Goal: Task Accomplishment & Management: Use online tool/utility

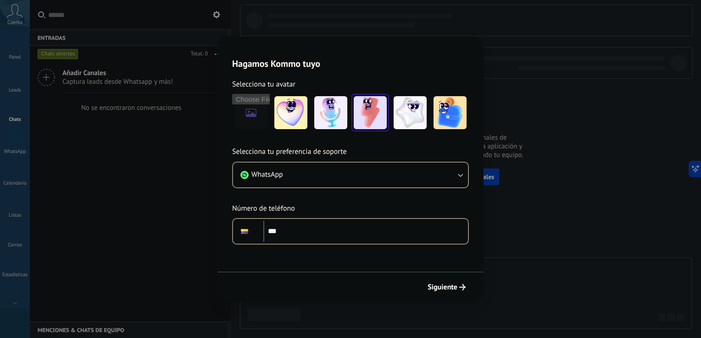
click at [369, 115] on img at bounding box center [370, 112] width 33 height 33
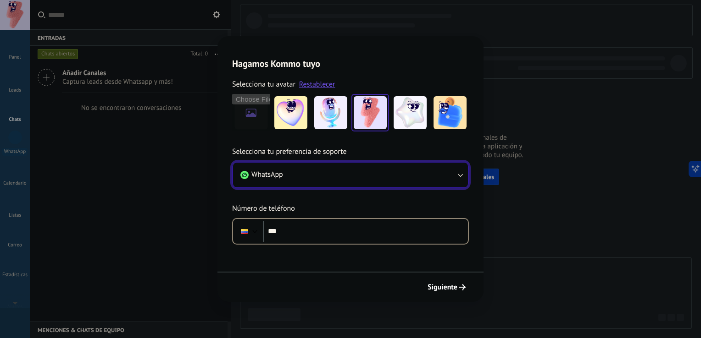
click at [317, 170] on button "WhatsApp" at bounding box center [350, 175] width 235 height 25
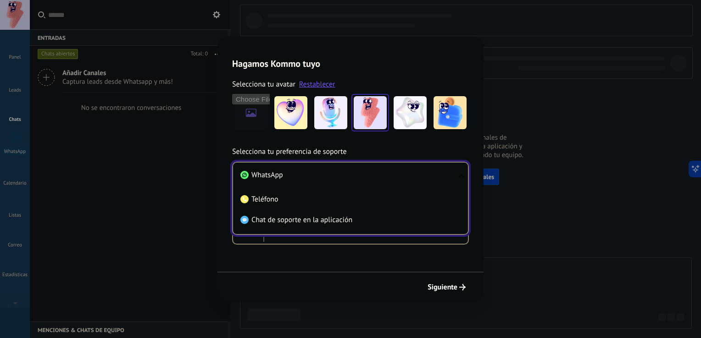
click at [291, 176] on li "WhatsApp" at bounding box center [349, 175] width 224 height 21
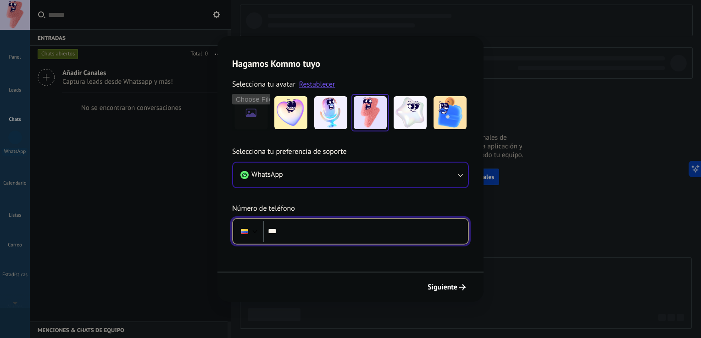
click at [301, 226] on input "***" at bounding box center [365, 231] width 205 height 21
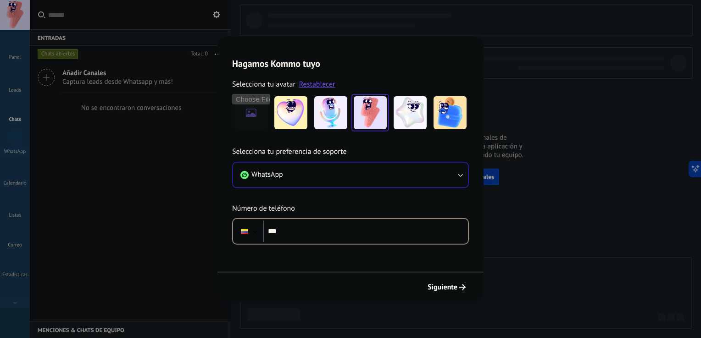
click at [303, 204] on div "Selecciona tu preferencia de soporte WhatsApp Número de teléfono Phone ***" at bounding box center [350, 195] width 266 height 99
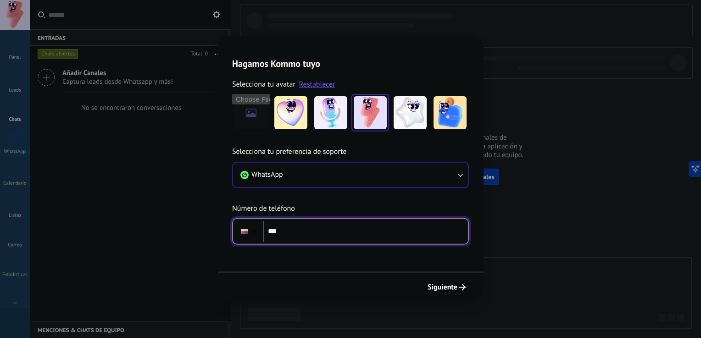
click at [330, 235] on input "***" at bounding box center [365, 231] width 205 height 21
type input "**********"
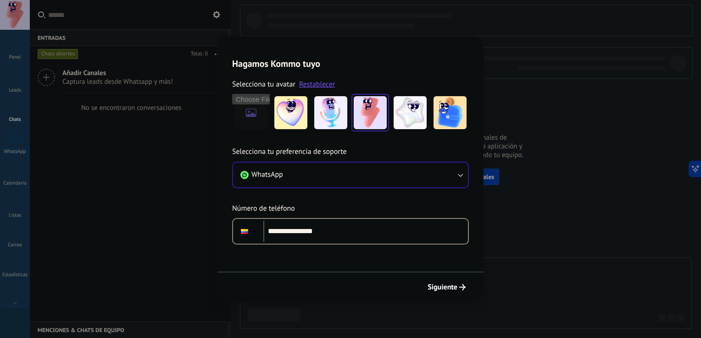
click at [441, 286] on span "Siguiente" at bounding box center [442, 287] width 30 height 6
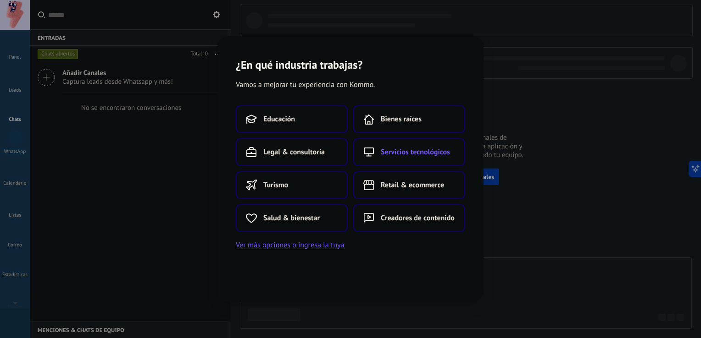
click at [400, 157] on span "Servicios tecnológicos" at bounding box center [415, 152] width 69 height 9
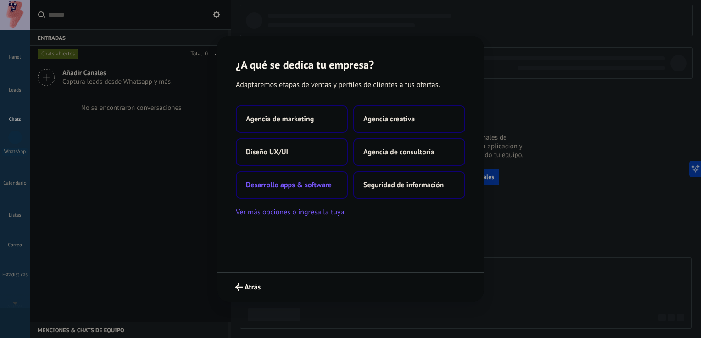
click at [288, 181] on span "Desarrollo apps & software" at bounding box center [289, 185] width 86 height 9
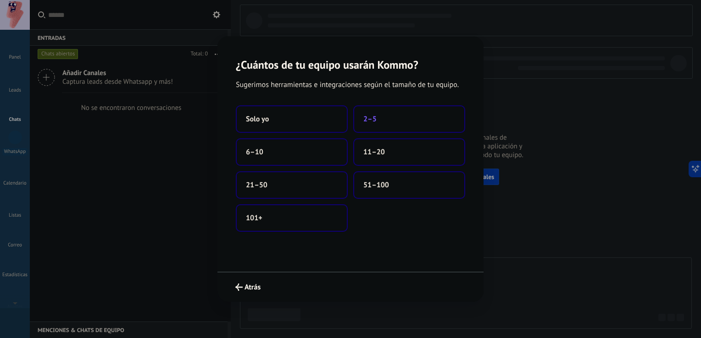
click at [369, 124] on span "2–5" at bounding box center [369, 119] width 13 height 9
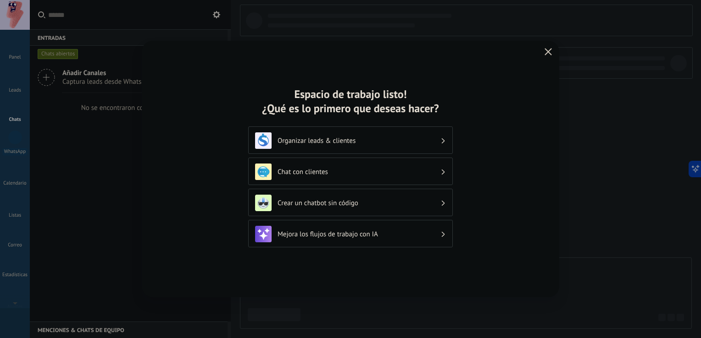
click at [300, 236] on h3 "Mejora los flujos de trabajo con IA" at bounding box center [358, 234] width 163 height 9
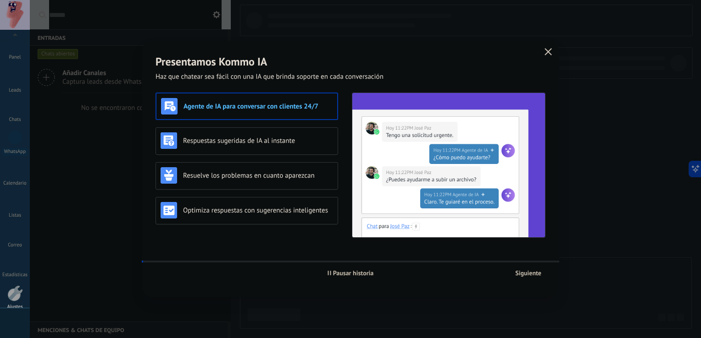
scroll to position [42, 0]
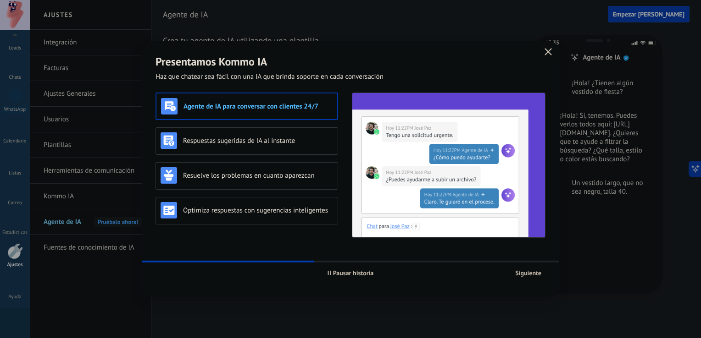
click at [338, 274] on span "Pausar historia" at bounding box center [353, 273] width 41 height 6
click at [255, 139] on h3 "Respuestas sugeridas de IA al instante" at bounding box center [258, 141] width 150 height 9
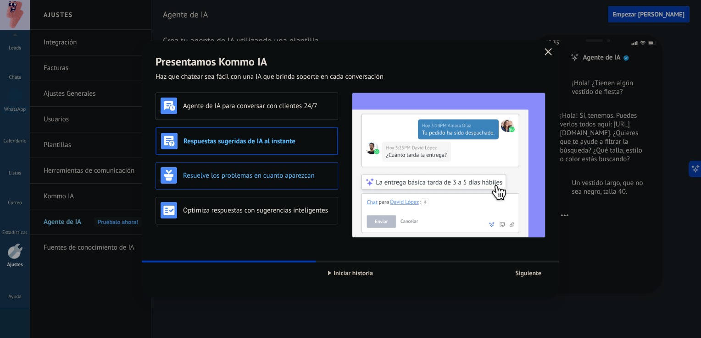
click at [235, 172] on h3 "Resuelve los problemas en cuanto aparezcan" at bounding box center [258, 176] width 150 height 9
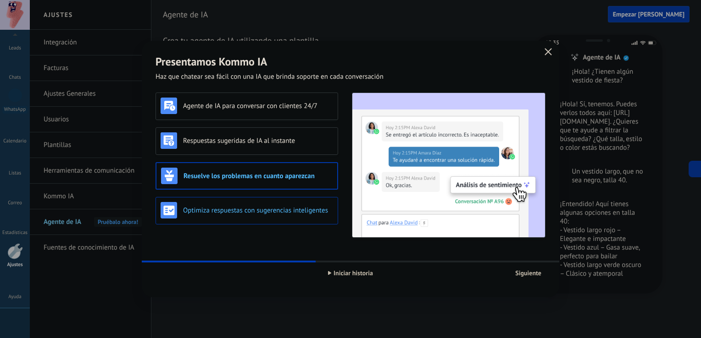
scroll to position [29, 0]
click at [240, 216] on div "Optimiza respuestas con sugerencias inteligentes" at bounding box center [247, 210] width 172 height 17
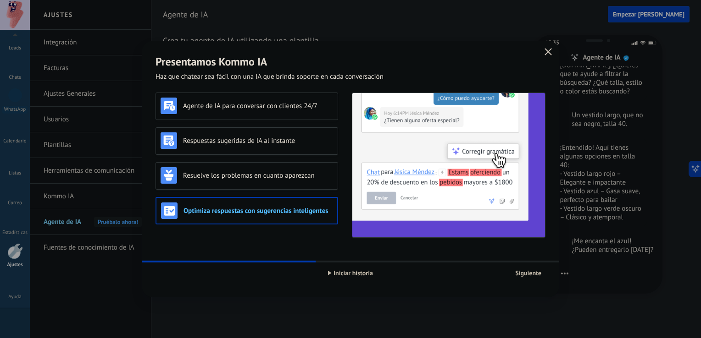
scroll to position [112, 0]
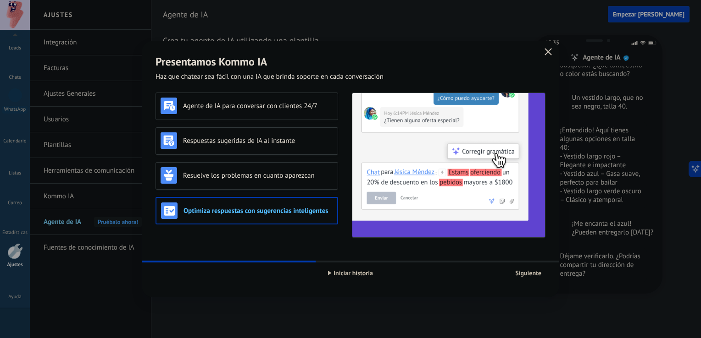
click at [538, 270] on span "Siguiente" at bounding box center [528, 273] width 26 height 6
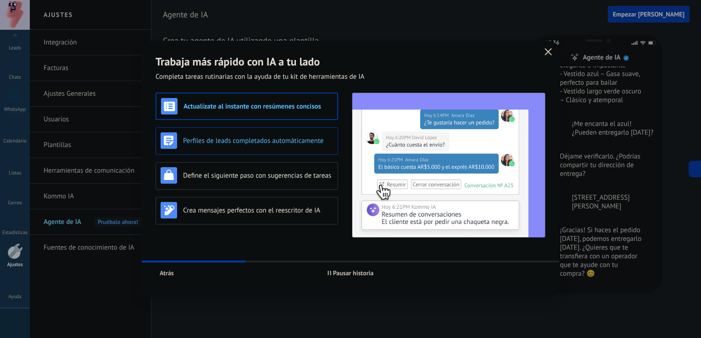
scroll to position [213, 0]
click at [266, 137] on h3 "Perfiles de leads completados automáticamente" at bounding box center [258, 141] width 150 height 9
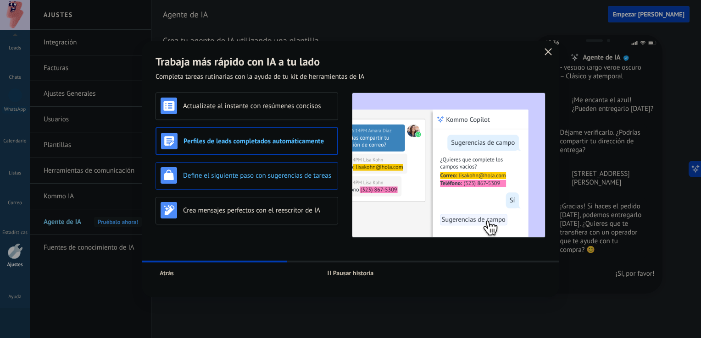
scroll to position [237, 0]
click at [257, 177] on h3 "Define el siguiente paso con sugerencias de tareas" at bounding box center [258, 176] width 150 height 9
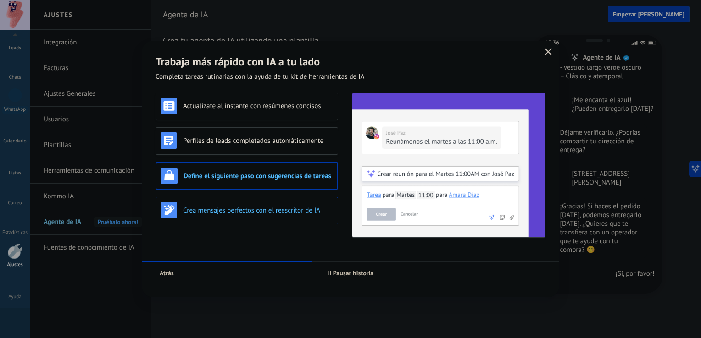
click at [249, 206] on h3 "Crea mensajes perfectos con el reescritor de IA" at bounding box center [258, 210] width 150 height 9
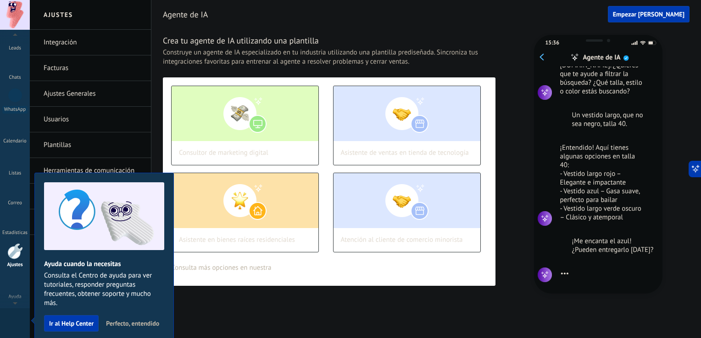
scroll to position [5, 0]
click at [120, 325] on span "Perfecto, entendido" at bounding box center [132, 324] width 53 height 6
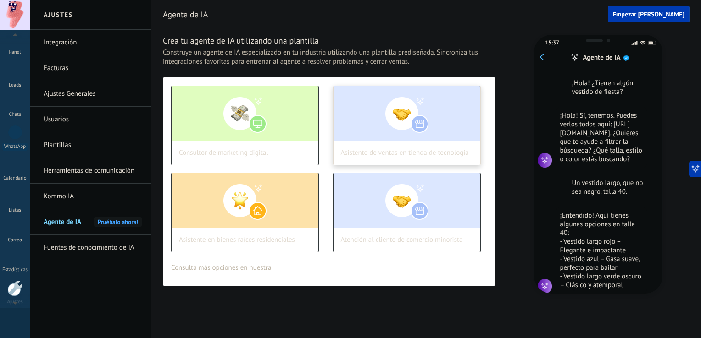
scroll to position [29, 0]
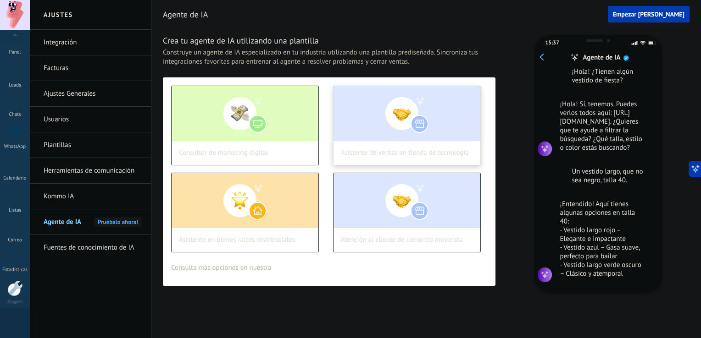
click at [348, 133] on img at bounding box center [406, 113] width 147 height 55
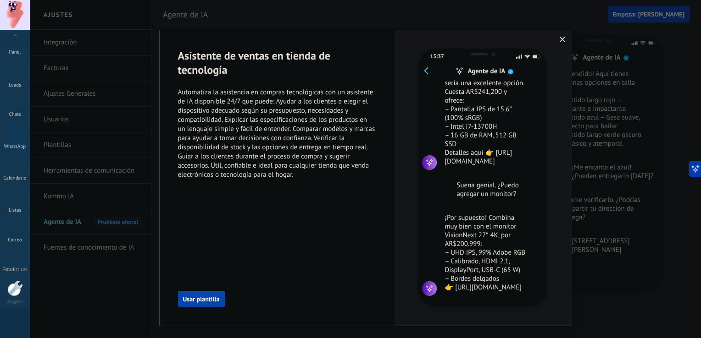
scroll to position [109, 0]
click at [197, 296] on span "Usar plantilla" at bounding box center [201, 299] width 37 height 6
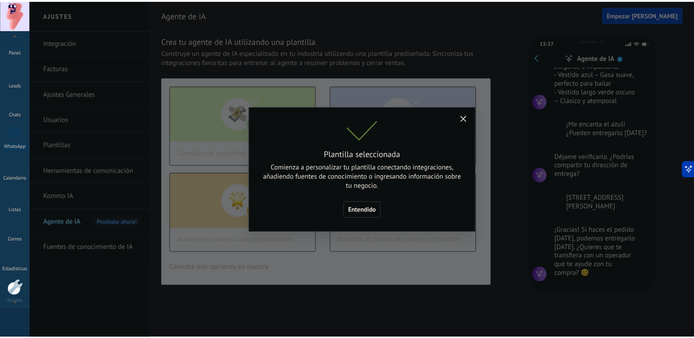
scroll to position [213, 0]
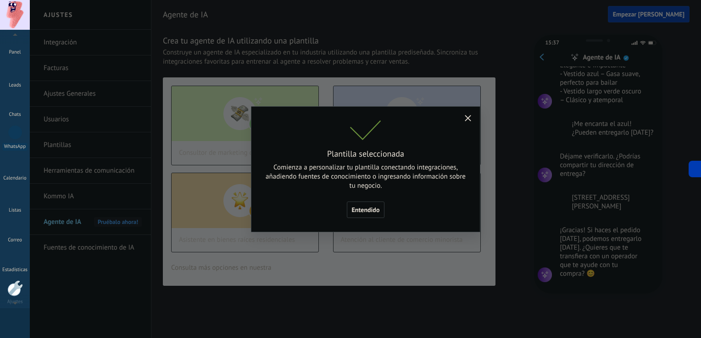
click at [364, 204] on button "Entendido" at bounding box center [366, 210] width 38 height 17
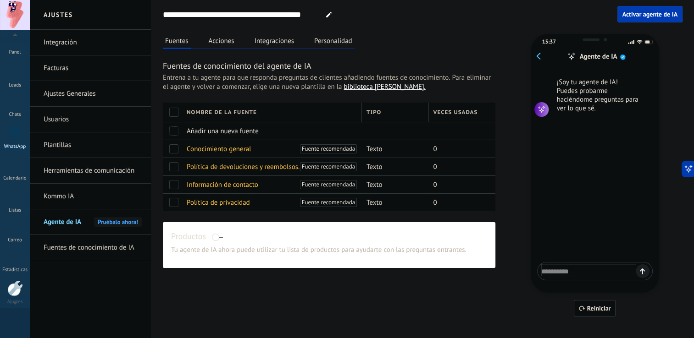
click at [3, 133] on link "WhatsApp" at bounding box center [15, 138] width 30 height 26
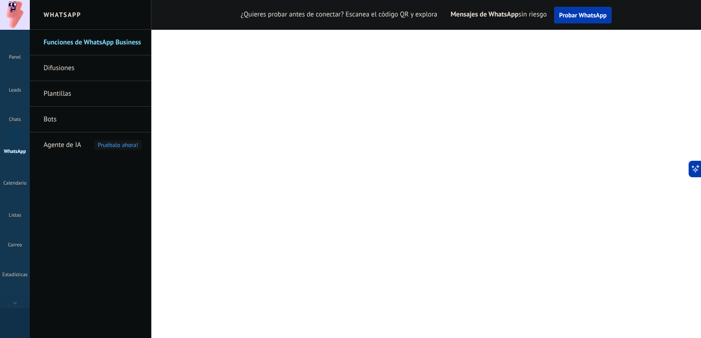
click at [17, 144] on div at bounding box center [15, 137] width 15 height 15
click at [557, 10] on button "Probar WhatsApp" at bounding box center [583, 15] width 58 height 17
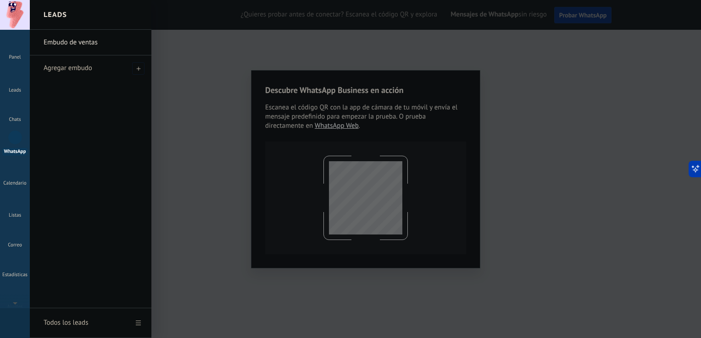
click at [325, 129] on div at bounding box center [380, 169] width 701 height 338
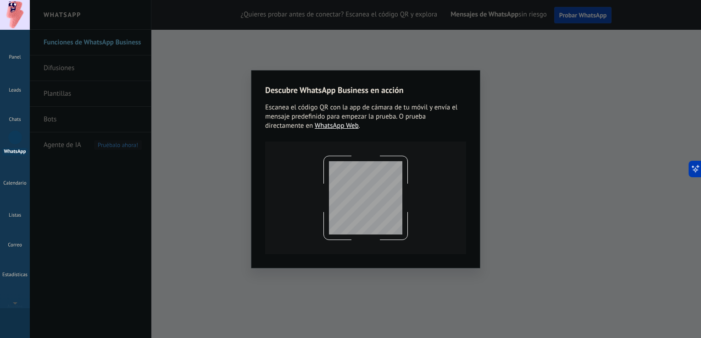
click at [335, 127] on link "WhatsApp Web" at bounding box center [337, 126] width 44 height 9
click at [475, 83] on div "Descubre WhatsApp Business en acción Escanea el código QR con la app de cámara …" at bounding box center [365, 169] width 229 height 199
click at [243, 229] on div "Descubre WhatsApp Business en acción Escanea el código QR con la app de cámara …" at bounding box center [365, 169] width 671 height 338
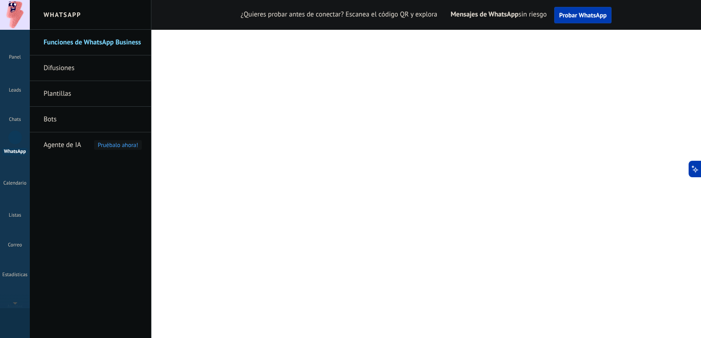
drag, startPoint x: 243, startPoint y: 229, endPoint x: 98, endPoint y: 47, distance: 233.1
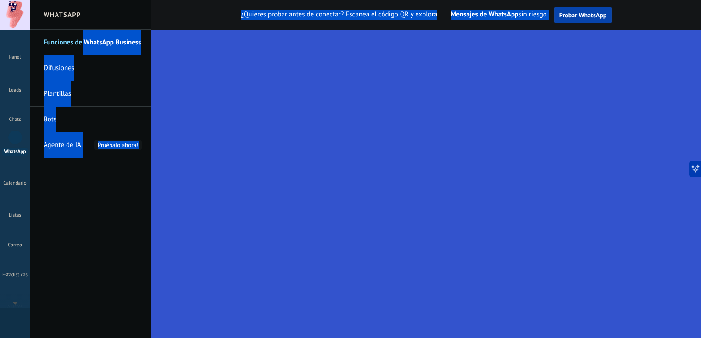
click at [580, 14] on span "Probar WhatsApp" at bounding box center [583, 15] width 48 height 8
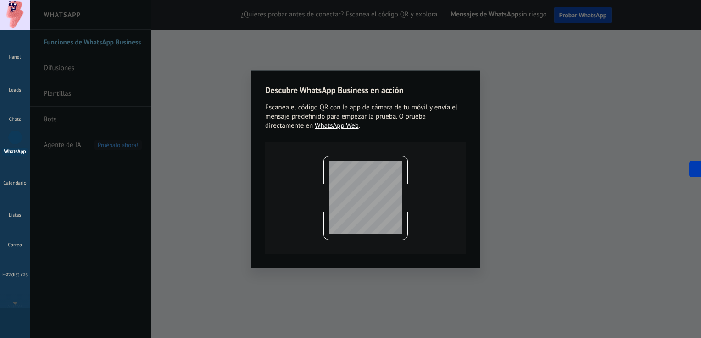
click at [565, 87] on div "Descubre WhatsApp Business en acción Escanea el código QR con la app de cámara …" at bounding box center [365, 169] width 671 height 338
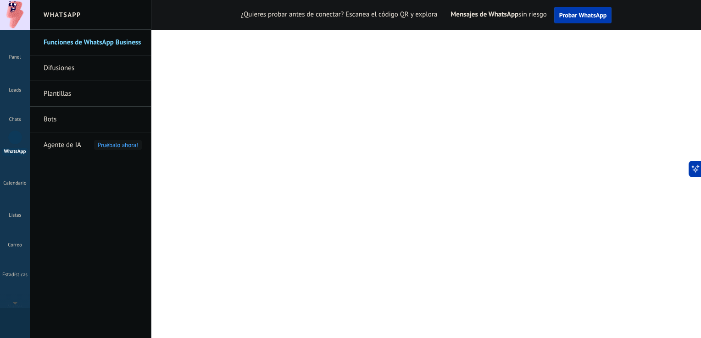
click at [63, 72] on link "Difusiones" at bounding box center [93, 68] width 98 height 26
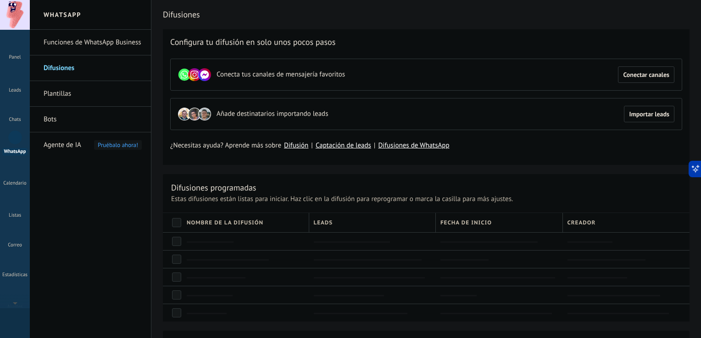
click at [649, 79] on button "Conectar canales" at bounding box center [646, 75] width 56 height 17
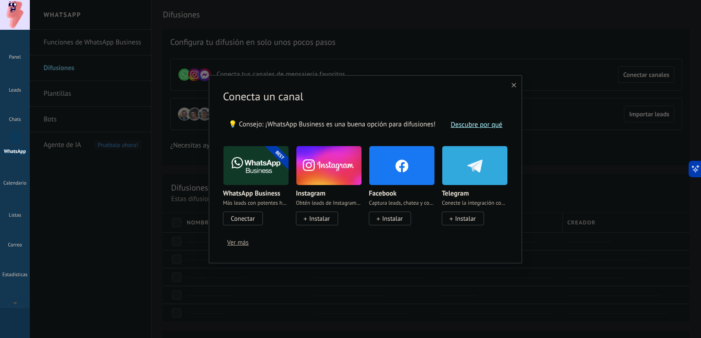
click at [249, 220] on span "Conectar" at bounding box center [243, 219] width 24 height 8
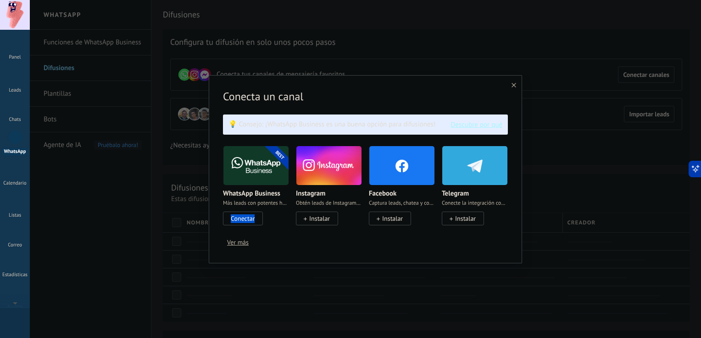
click at [249, 220] on body ".abccls-1,.abccls-2{fill-rule:evenodd}.abccls-2{fill:#fff} .abfcls-1{fill:none}…" at bounding box center [350, 169] width 701 height 338
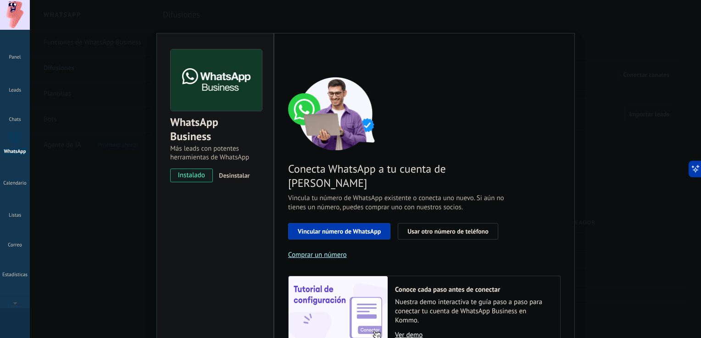
drag, startPoint x: 249, startPoint y: 220, endPoint x: 255, endPoint y: 239, distance: 19.9
click at [255, 239] on div "WhatsApp Business Más leads con potentes herramientas de WhatsApp instalado Des…" at bounding box center [214, 212] width 117 height 358
click at [321, 228] on span "Vincular número de WhatsApp" at bounding box center [339, 231] width 83 height 6
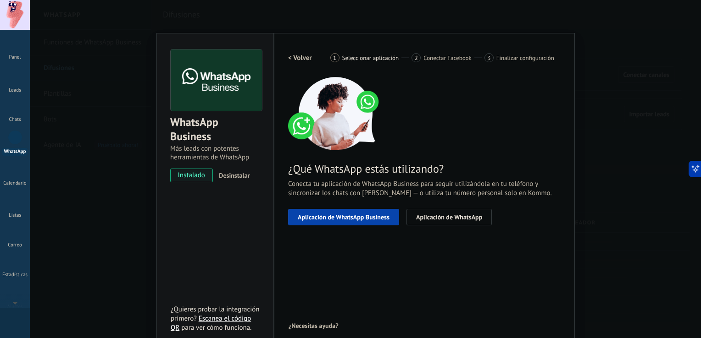
click at [355, 221] on span "Aplicación de WhatsApp Business" at bounding box center [344, 217] width 92 height 6
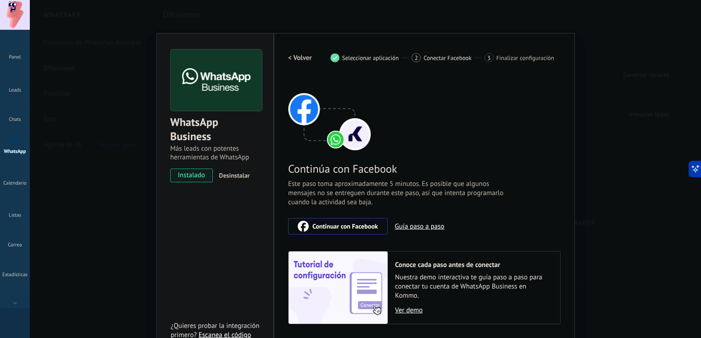
click at [407, 225] on button "Guía paso a paso" at bounding box center [420, 226] width 50 height 9
click at [307, 60] on h2 "< Volver" at bounding box center [300, 58] width 24 height 9
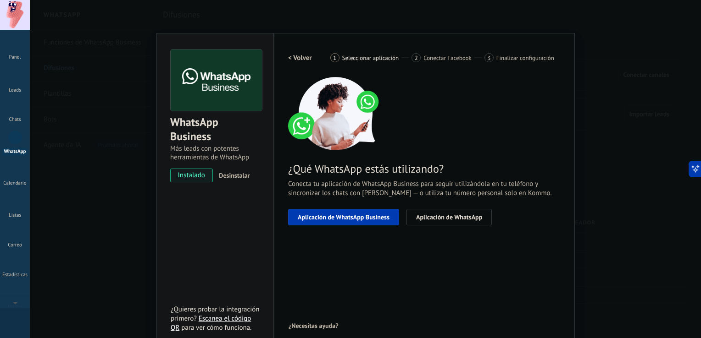
click at [446, 216] on span "Aplicación de WhatsApp" at bounding box center [449, 217] width 66 height 6
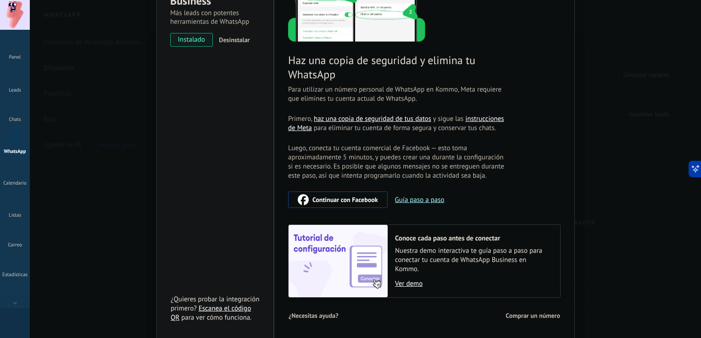
scroll to position [134, 0]
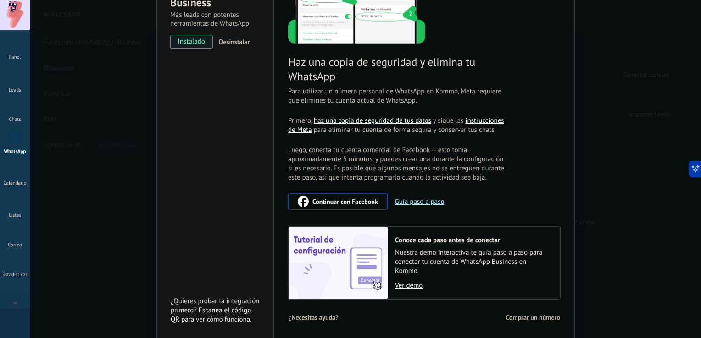
click at [406, 283] on link "Ver demo" at bounding box center [473, 286] width 156 height 9
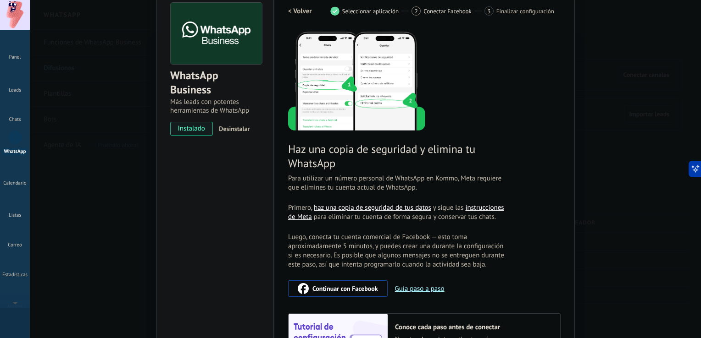
scroll to position [41, 0]
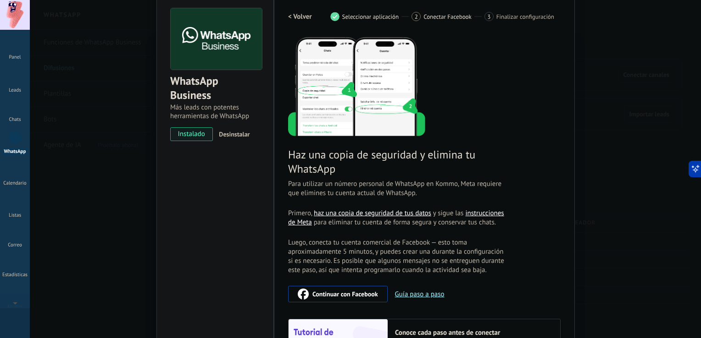
drag, startPoint x: 697, startPoint y: 70, endPoint x: 699, endPoint y: 89, distance: 19.9
click at [693, 89] on div "WhatsApp Business Más leads con potentes herramientas de WhatsApp instalado Des…" at bounding box center [365, 169] width 671 height 338
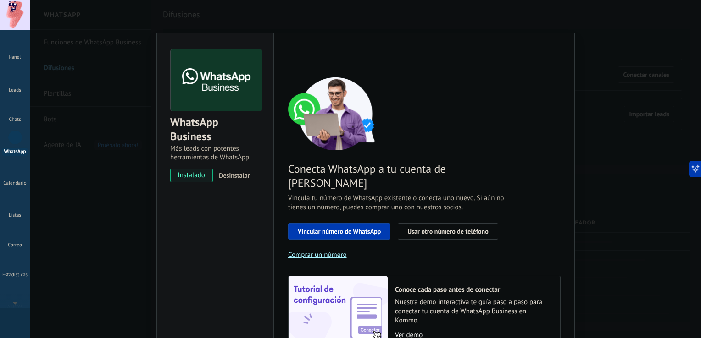
scroll to position [0, 0]
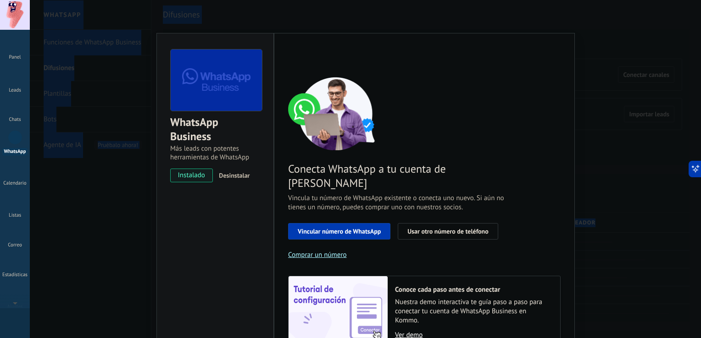
drag, startPoint x: 699, startPoint y: 89, endPoint x: 702, endPoint y: 58, distance: 31.8
click at [464, 228] on span "Usar otro número de teléfono" at bounding box center [447, 231] width 81 height 6
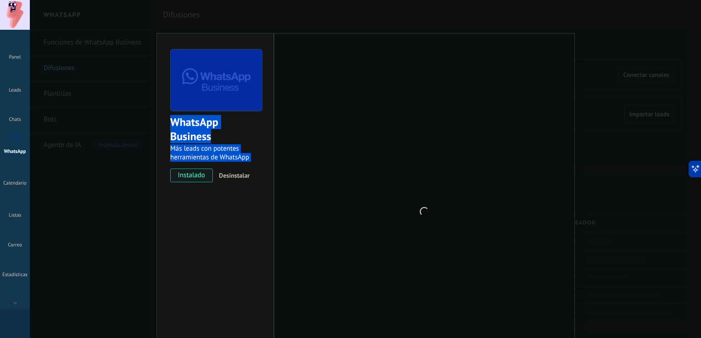
drag, startPoint x: 464, startPoint y: 214, endPoint x: 439, endPoint y: 230, distance: 29.8
click at [439, 230] on div at bounding box center [424, 212] width 272 height 325
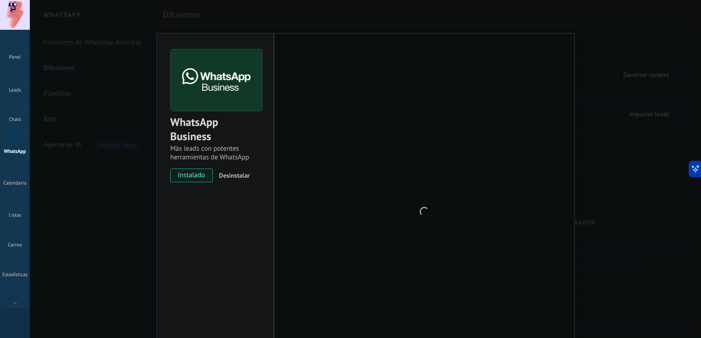
click at [439, 230] on div at bounding box center [424, 212] width 272 height 325
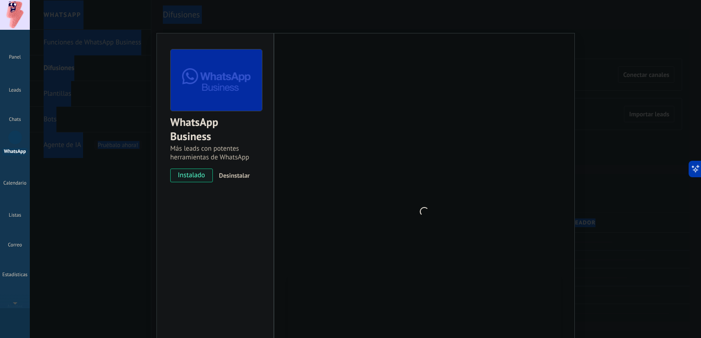
drag, startPoint x: 697, startPoint y: 89, endPoint x: 702, endPoint y: 119, distance: 29.9
click at [693, 119] on html ".abccls-1,.abccls-2{fill-rule:evenodd}.abccls-2{fill:#fff} .abfcls-1{fill:none}…" at bounding box center [350, 169] width 701 height 338
drag, startPoint x: 702, startPoint y: 119, endPoint x: 657, endPoint y: 134, distance: 48.0
click at [657, 134] on div "WhatsApp Business Más leads con potentes herramientas de WhatsApp instalado Des…" at bounding box center [365, 169] width 671 height 338
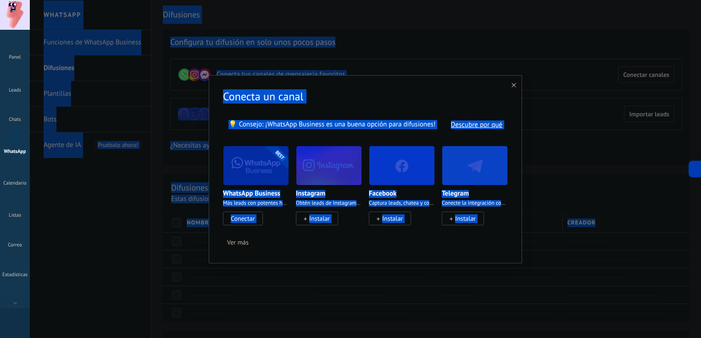
click at [411, 84] on div "Conecta un canal 💡 Consejo: ¡WhatsApp Business es una buena opción para difusio…" at bounding box center [365, 169] width 313 height 189
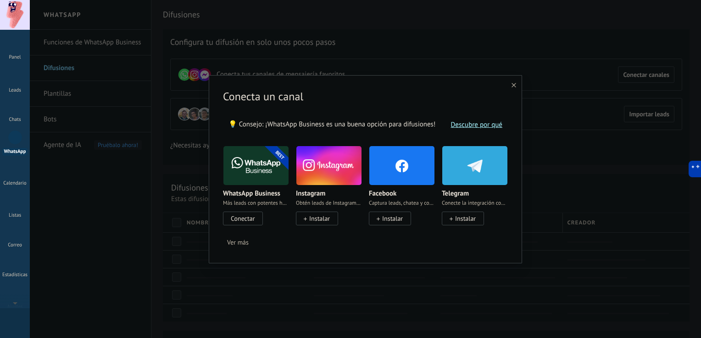
click at [411, 84] on div "Conecta un canal 💡 Consejo: ¡WhatsApp Business es una buena opción para difusio…" at bounding box center [365, 169] width 313 height 189
click at [234, 216] on span "Conectar" at bounding box center [243, 219] width 24 height 8
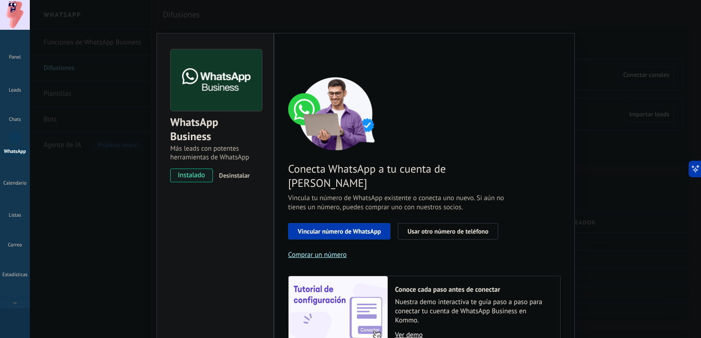
click at [452, 228] on span "Usar otro número de teléfono" at bounding box center [447, 231] width 81 height 6
click at [95, 143] on div "WhatsApp Business Más leads con potentes herramientas de WhatsApp instalado Des…" at bounding box center [365, 169] width 671 height 338
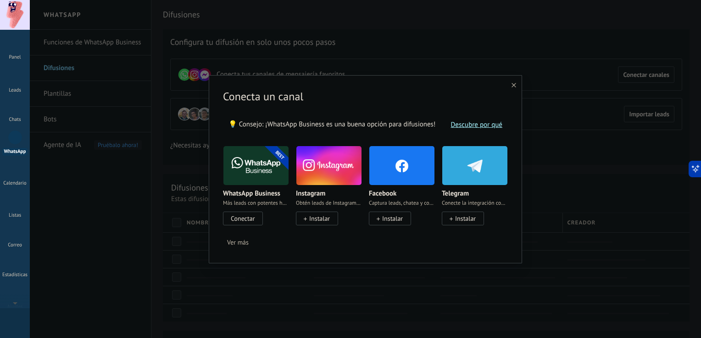
click at [512, 86] on icon at bounding box center [513, 85] width 5 height 5
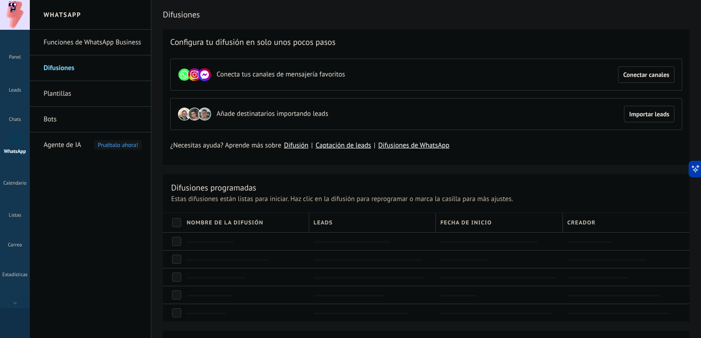
click at [77, 89] on link "Plantillas" at bounding box center [93, 94] width 98 height 26
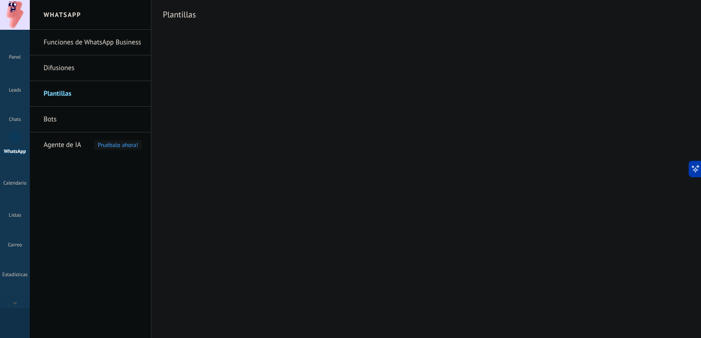
click at [74, 38] on link "Funciones de WhatsApp Business" at bounding box center [93, 43] width 98 height 26
click at [95, 43] on link "Funciones de WhatsApp Business" at bounding box center [93, 43] width 98 height 26
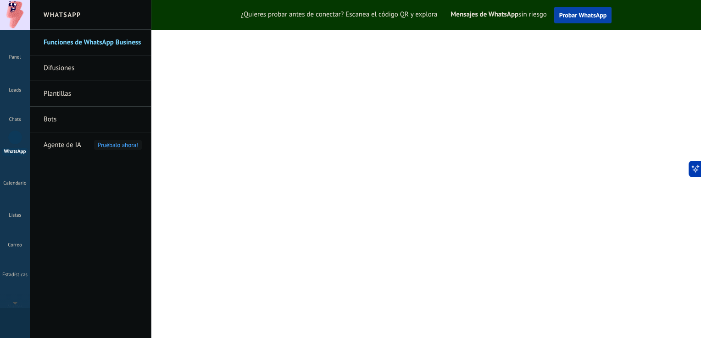
click at [585, 15] on span "Probar WhatsApp" at bounding box center [583, 15] width 48 height 8
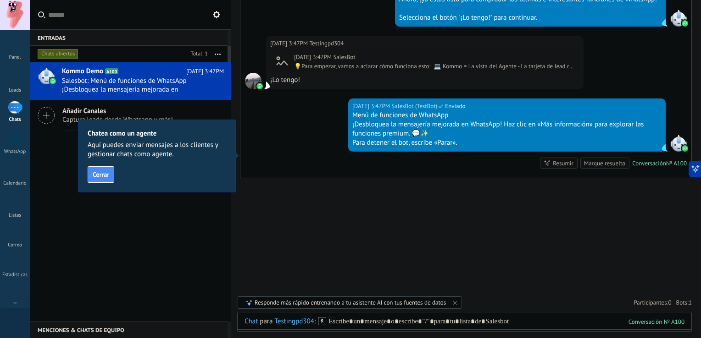
scroll to position [393, 0]
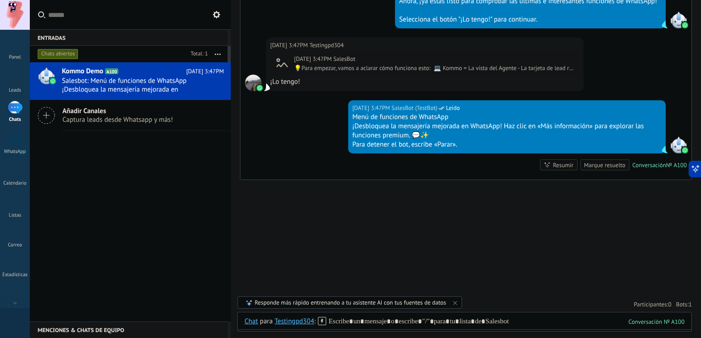
click at [556, 163] on div "Resumir" at bounding box center [563, 165] width 21 height 9
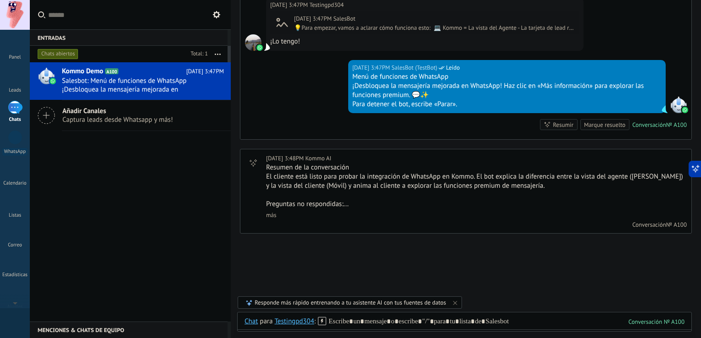
scroll to position [435, 0]
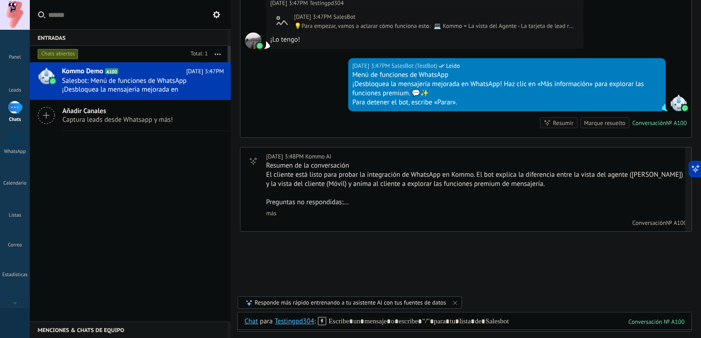
click at [267, 211] on link "más" at bounding box center [271, 214] width 10 height 8
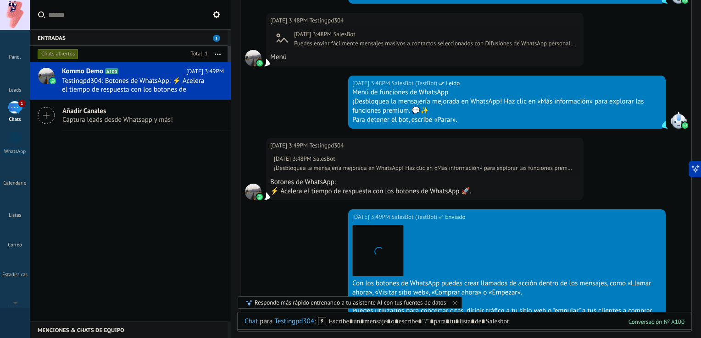
scroll to position [1039, 0]
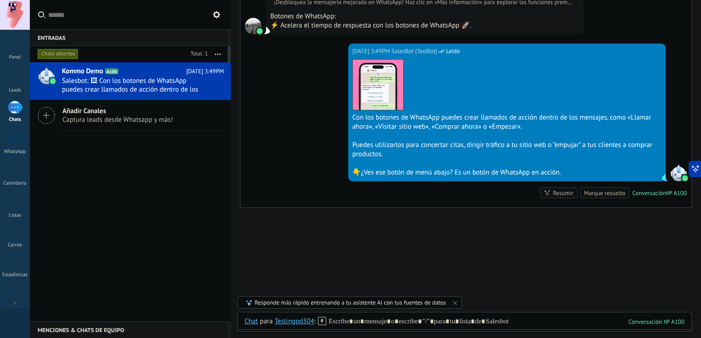
click at [606, 191] on div "Marque resuelto" at bounding box center [604, 193] width 41 height 9
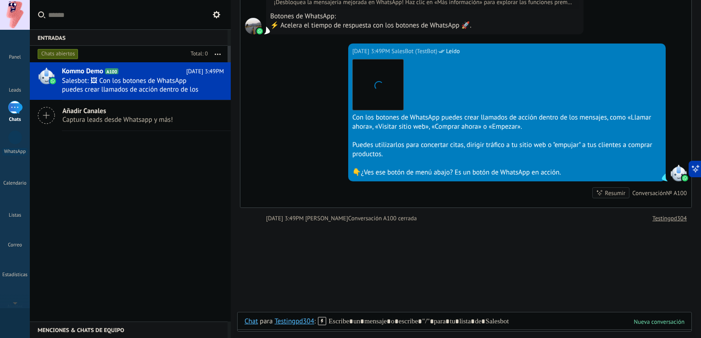
scroll to position [1055, 0]
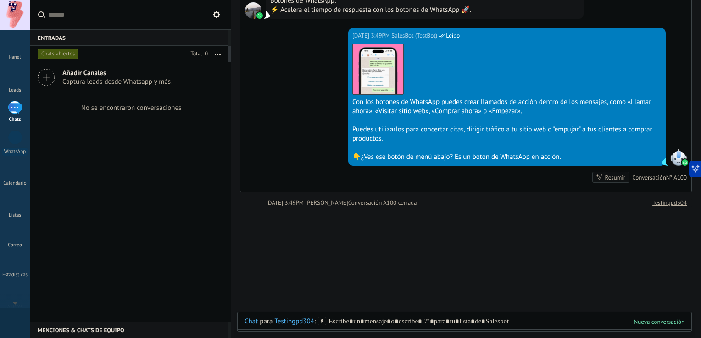
click at [596, 176] on icon at bounding box center [599, 177] width 7 height 7
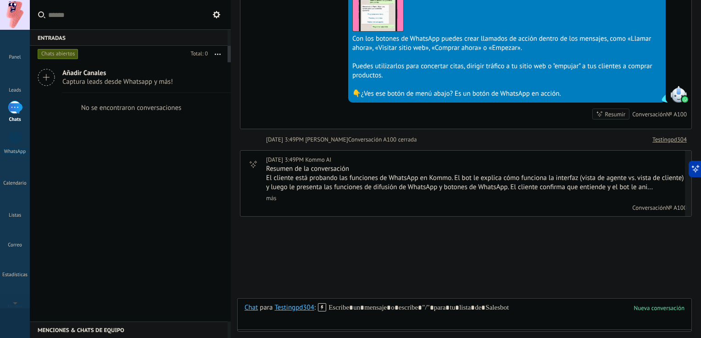
click at [269, 198] on link "más" at bounding box center [271, 198] width 10 height 8
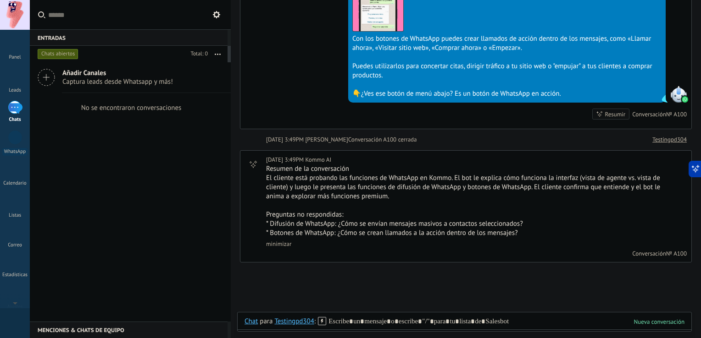
click at [95, 69] on span "Añadir Canales" at bounding box center [117, 73] width 111 height 9
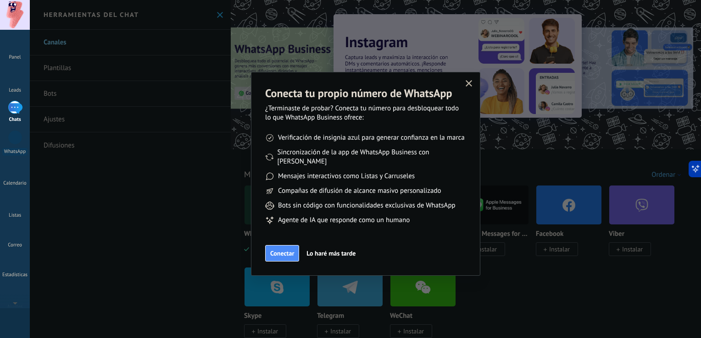
click at [469, 83] on use "button" at bounding box center [469, 83] width 7 height 7
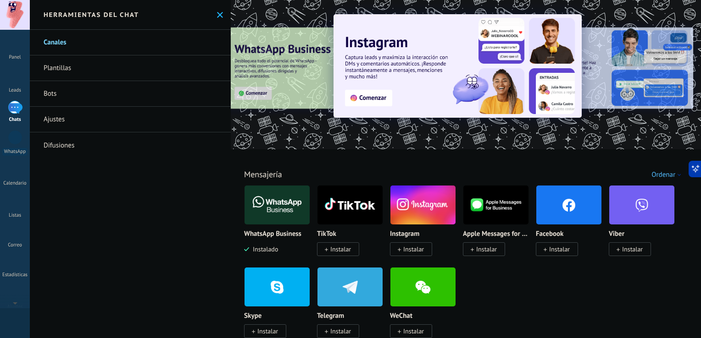
click at [15, 102] on div "1" at bounding box center [15, 107] width 15 height 13
click at [16, 143] on div at bounding box center [15, 137] width 15 height 15
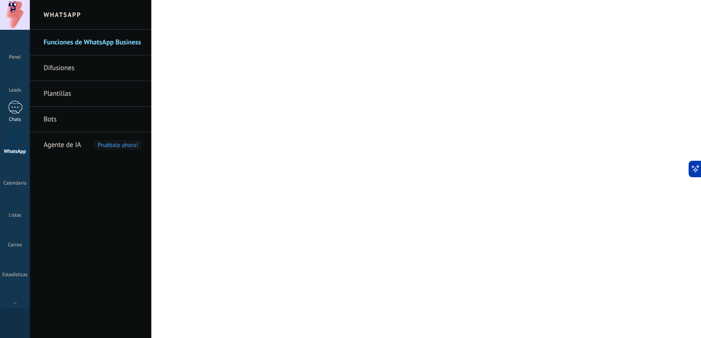
click at [20, 118] on div "Chats" at bounding box center [15, 120] width 27 height 6
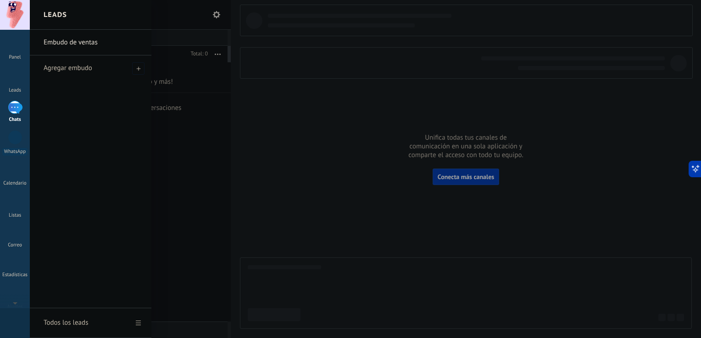
click at [377, 130] on div at bounding box center [380, 169] width 701 height 338
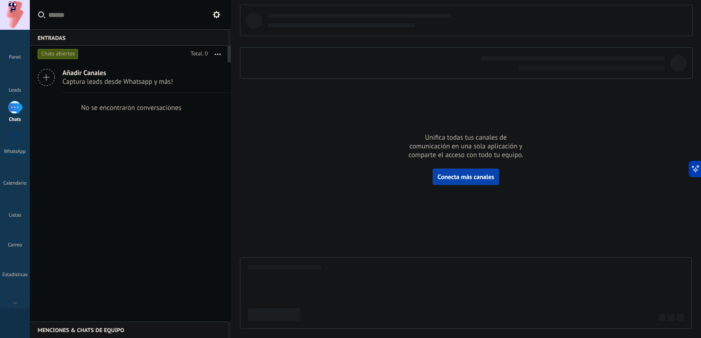
click at [472, 178] on span "Conecta más canales" at bounding box center [466, 177] width 56 height 8
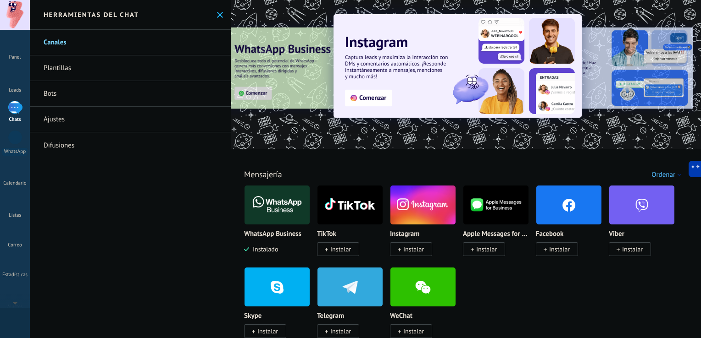
click at [216, 18] on button at bounding box center [220, 15] width 8 height 8
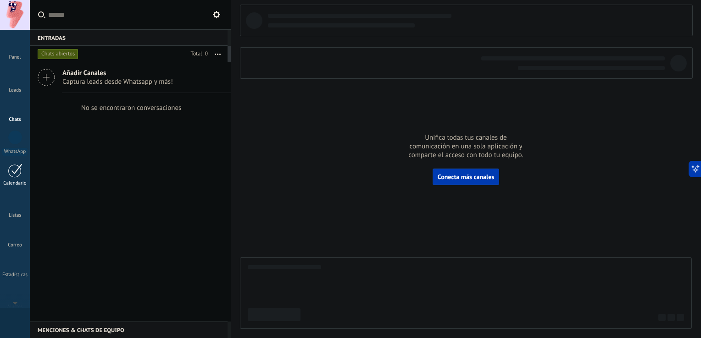
click at [11, 168] on div at bounding box center [15, 171] width 15 height 14
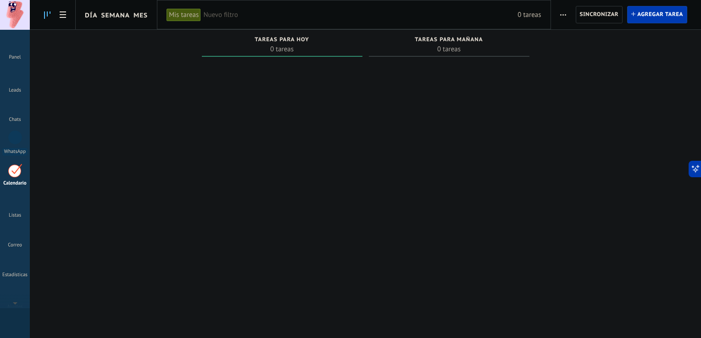
click at [399, 44] on span "0 tareas" at bounding box center [448, 48] width 151 height 9
click at [214, 12] on span "Nuevo filtro" at bounding box center [360, 15] width 314 height 9
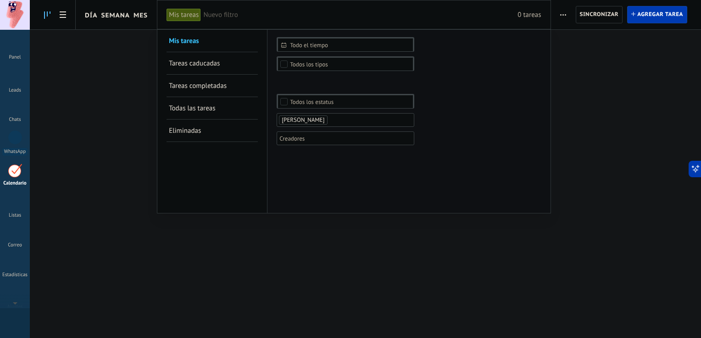
click at [125, 91] on div at bounding box center [350, 169] width 701 height 338
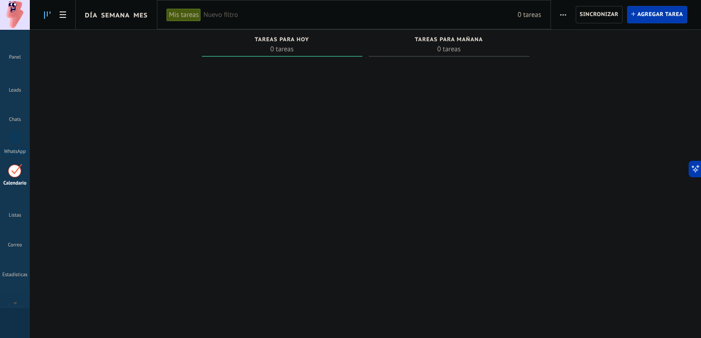
click at [125, 91] on div "Tareas completas 0 tareas Tareas caducadas 0 tareas Tareas para [DATE] 0 tareas…" at bounding box center [365, 155] width 671 height 250
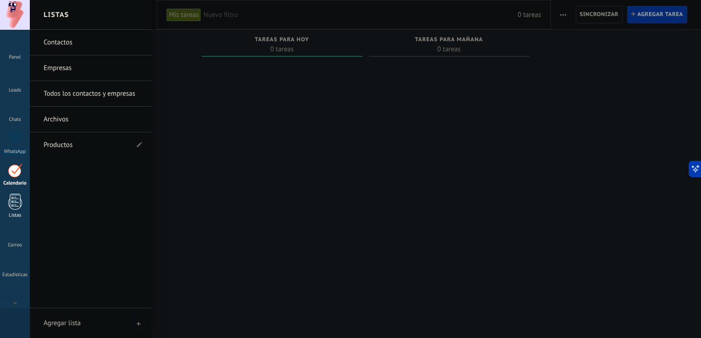
click at [11, 206] on div at bounding box center [15, 202] width 14 height 16
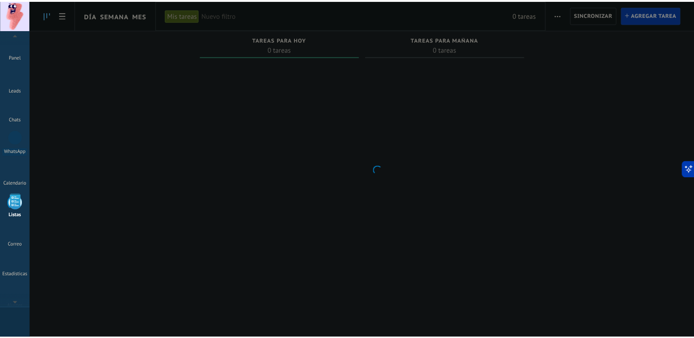
scroll to position [23, 0]
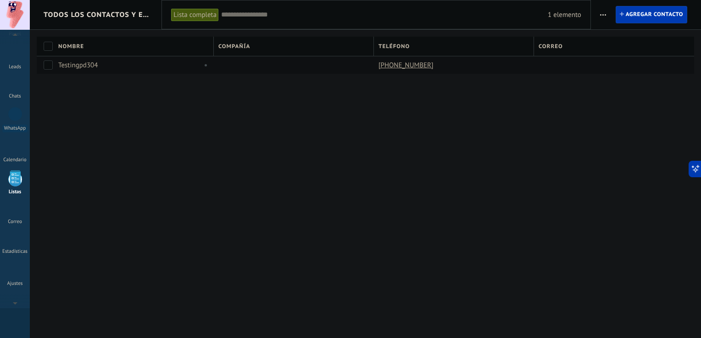
click at [415, 67] on link "[PHONE_NUMBER]" at bounding box center [406, 65] width 57 height 8
click at [448, 67] on div "[PHONE_NUMBER]" at bounding box center [451, 64] width 155 height 17
click at [318, 72] on div at bounding box center [291, 64] width 155 height 17
click at [17, 67] on div "Leads" at bounding box center [15, 67] width 27 height 6
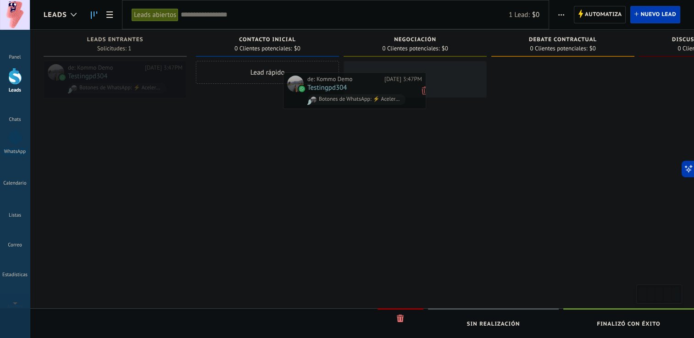
drag, startPoint x: 126, startPoint y: 72, endPoint x: 366, endPoint y: 84, distance: 240.6
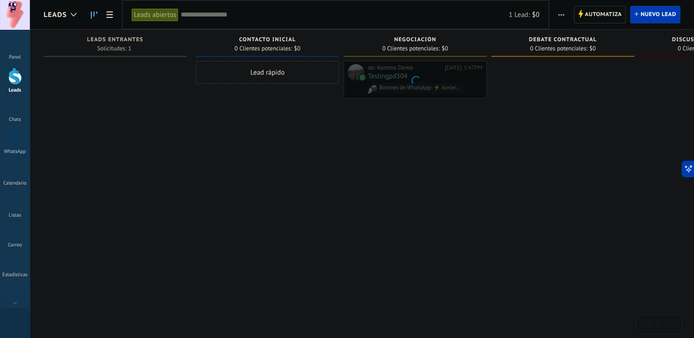
click at [366, 84] on div at bounding box center [415, 79] width 142 height 37
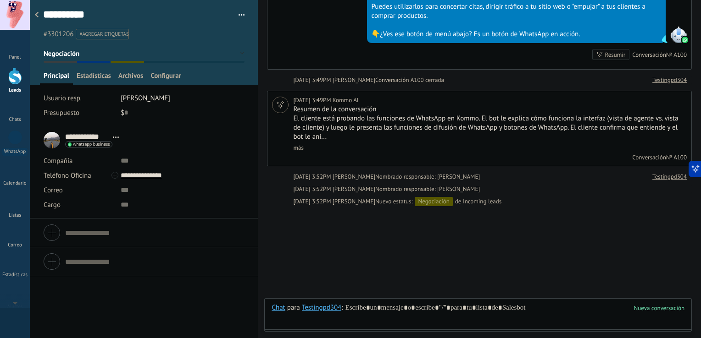
scroll to position [1203, 0]
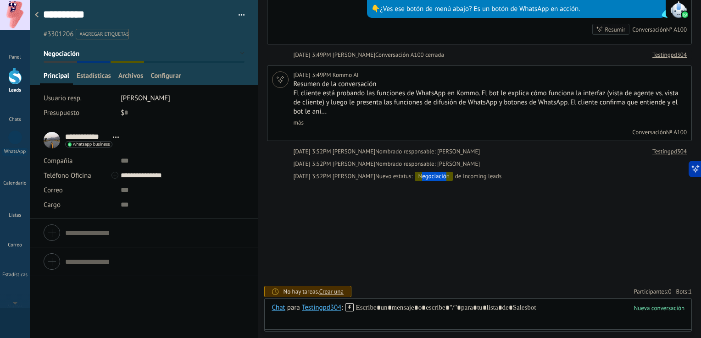
drag, startPoint x: 391, startPoint y: 173, endPoint x: 417, endPoint y: 174, distance: 26.6
click at [417, 174] on div "Negociación" at bounding box center [434, 176] width 38 height 9
drag, startPoint x: 417, startPoint y: 174, endPoint x: 372, endPoint y: 205, distance: 55.0
click at [8, 79] on div at bounding box center [15, 76] width 14 height 17
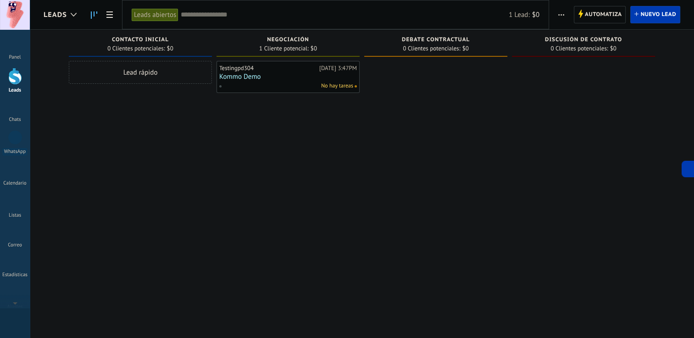
click at [295, 78] on link "Kommo Demo" at bounding box center [288, 77] width 138 height 8
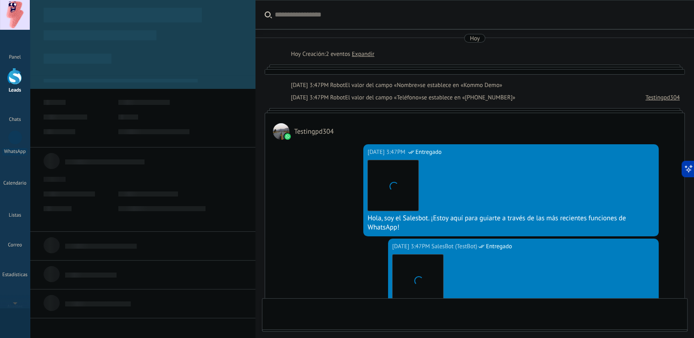
type textarea "**********"
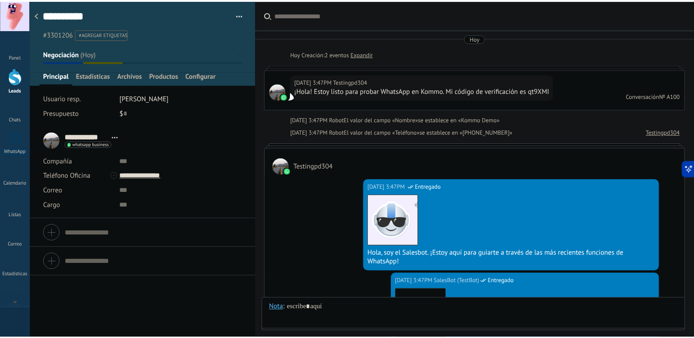
scroll to position [1191, 0]
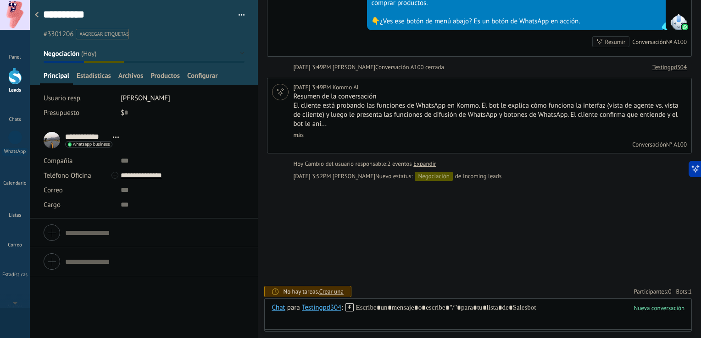
click at [101, 71] on div at bounding box center [144, 42] width 228 height 85
click at [107, 76] on span "Estadísticas" at bounding box center [94, 78] width 34 height 13
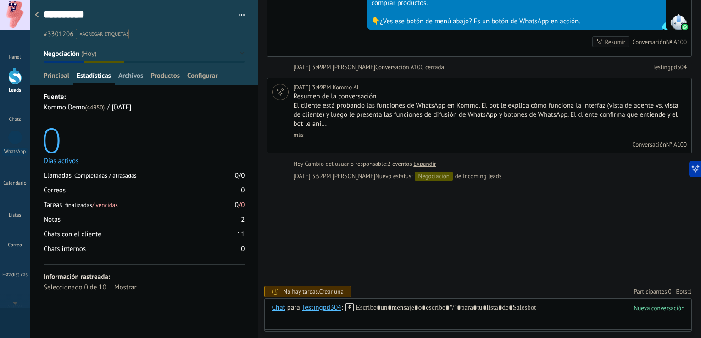
click at [125, 78] on span "Archivos" at bounding box center [130, 78] width 25 height 13
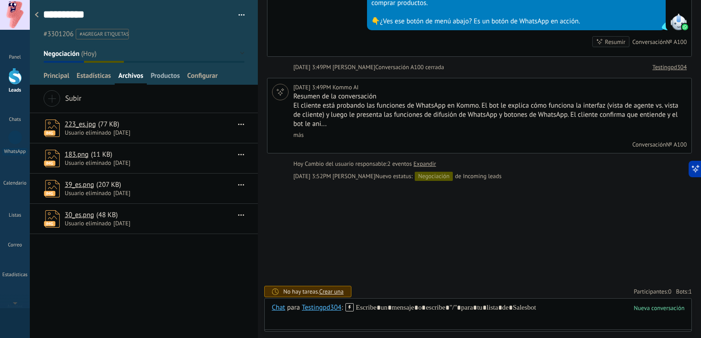
click at [156, 75] on span "Productos" at bounding box center [164, 78] width 29 height 13
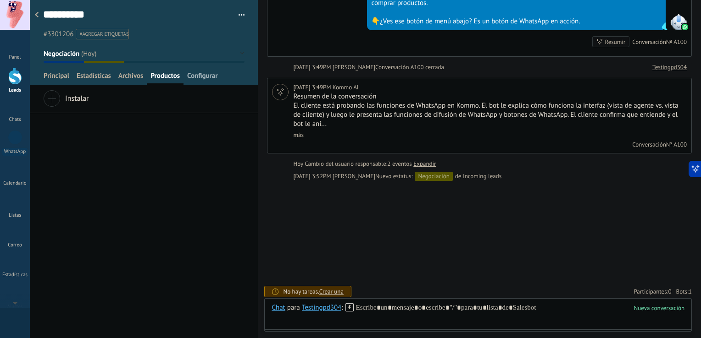
click at [189, 78] on span "Configurar" at bounding box center [202, 78] width 30 height 13
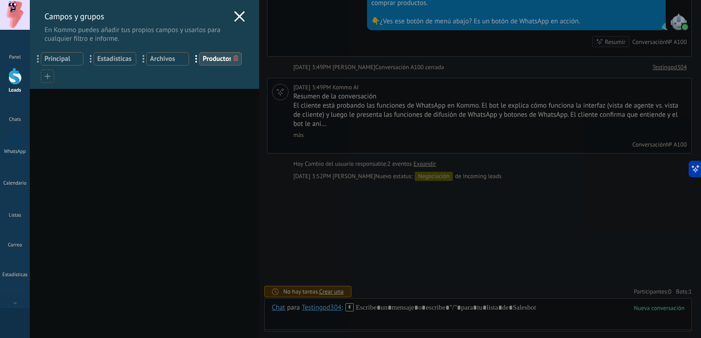
click at [241, 11] on icon at bounding box center [239, 16] width 11 height 11
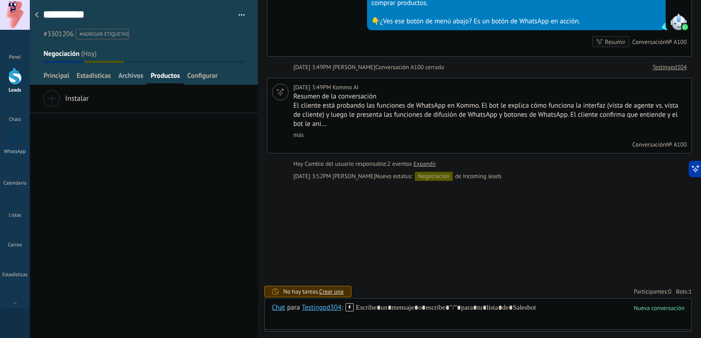
click at [134, 72] on span "Archivos" at bounding box center [130, 78] width 25 height 13
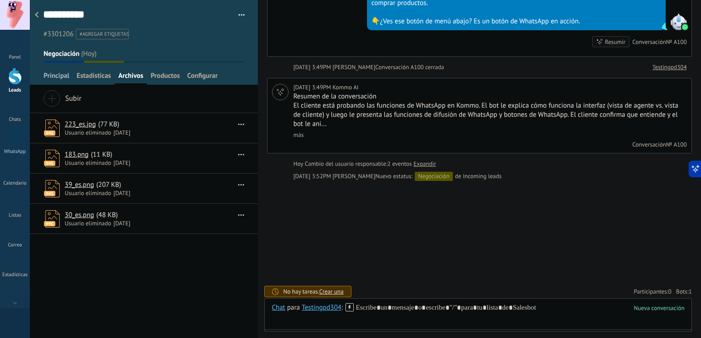
click at [59, 74] on span "Principal" at bounding box center [57, 78] width 26 height 13
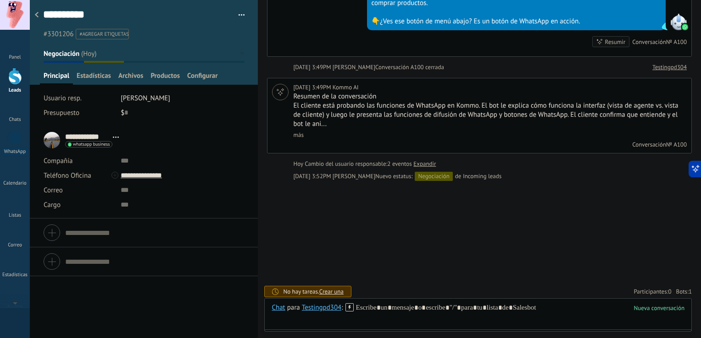
click at [38, 14] on use at bounding box center [37, 15] width 4 height 6
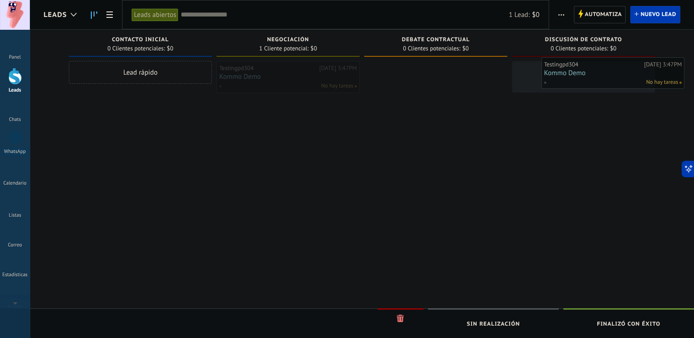
drag, startPoint x: 308, startPoint y: 73, endPoint x: 599, endPoint y: 81, distance: 291.3
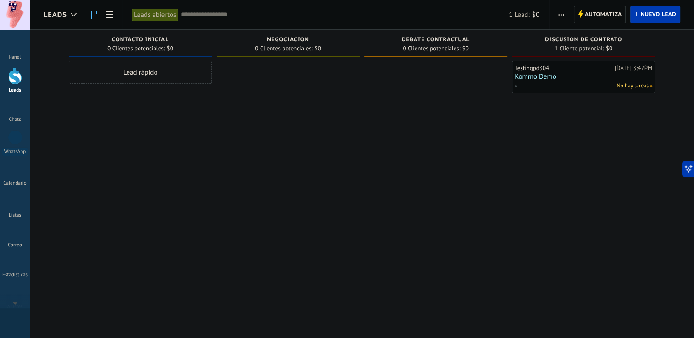
click at [557, 85] on div "No hay tareas" at bounding box center [581, 86] width 134 height 8
click at [572, 63] on div "Testingpd304 [DATE] 3:47PM Kommo Demo No hay tareas" at bounding box center [583, 77] width 143 height 32
click at [8, 105] on div at bounding box center [15, 107] width 15 height 13
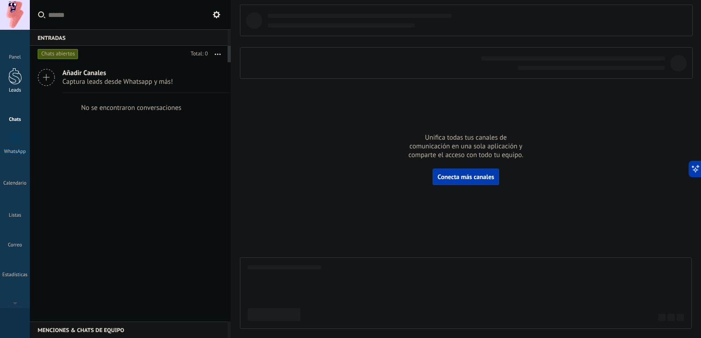
click at [14, 74] on div at bounding box center [15, 76] width 14 height 17
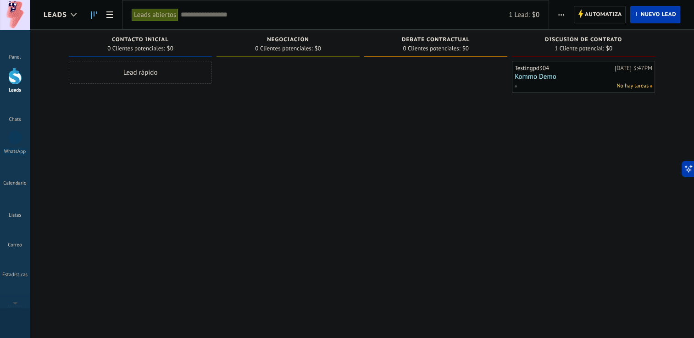
drag, startPoint x: 336, startPoint y: 25, endPoint x: 230, endPoint y: 71, distance: 115.2
click at [230, 71] on div "Leads Leads abiertos Aplicar 1 Lead: $0 Leads abiertos Mis leads Leads ganados …" at bounding box center [362, 177] width 664 height 354
click at [590, 21] on span "Automatiza" at bounding box center [603, 14] width 37 height 17
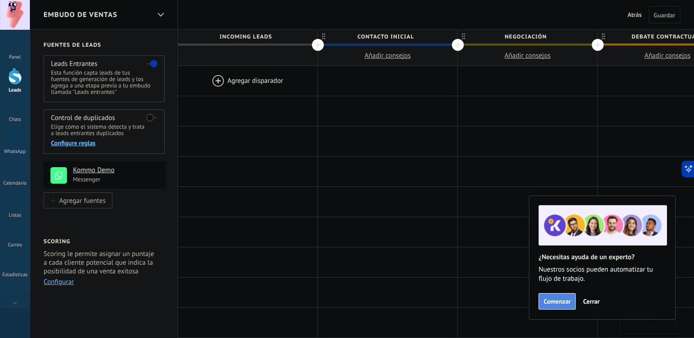
click at [558, 300] on span "Comenzar" at bounding box center [557, 302] width 27 height 6
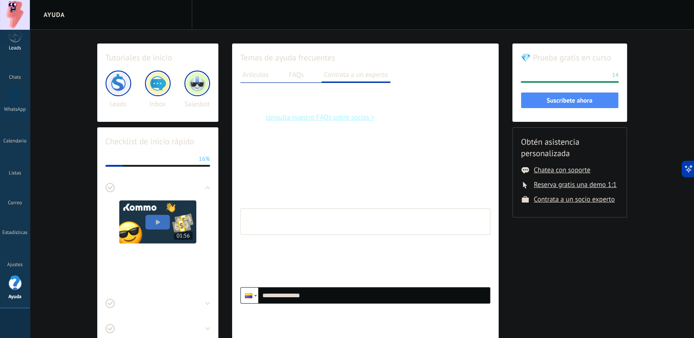
click at [17, 47] on div "Leads" at bounding box center [15, 48] width 27 height 6
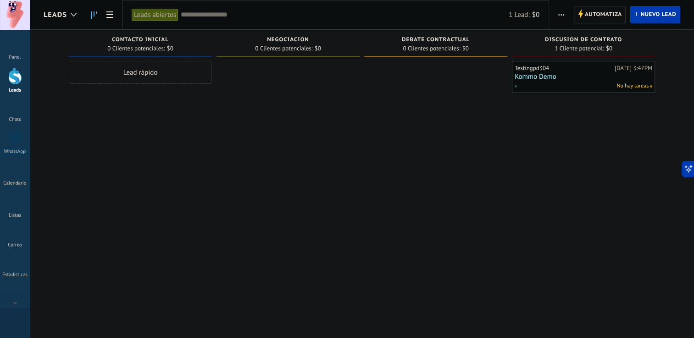
click at [610, 11] on span "Automatiza" at bounding box center [603, 14] width 37 height 17
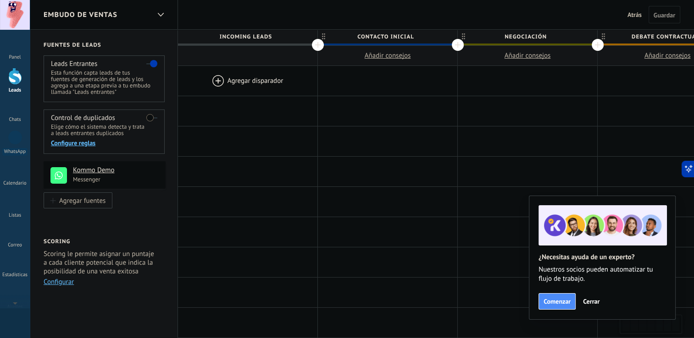
click at [219, 82] on div at bounding box center [247, 81] width 139 height 30
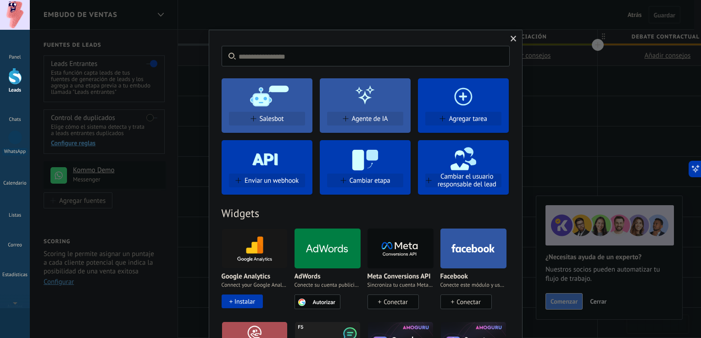
click at [510, 39] on span at bounding box center [513, 39] width 6 height 6
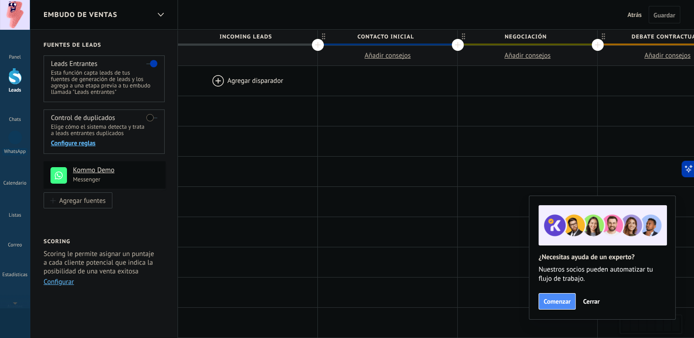
click at [212, 78] on div at bounding box center [247, 81] width 139 height 30
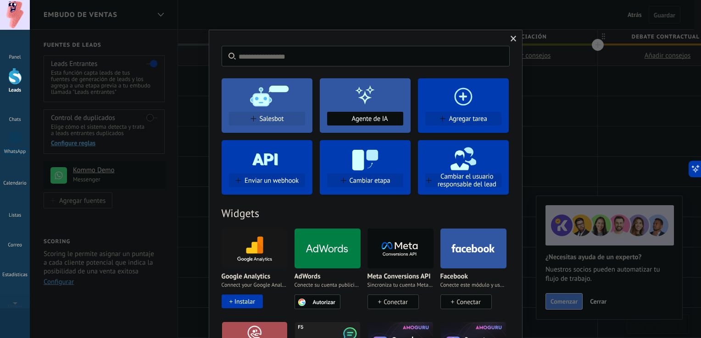
click at [342, 120] on span at bounding box center [345, 119] width 6 height 6
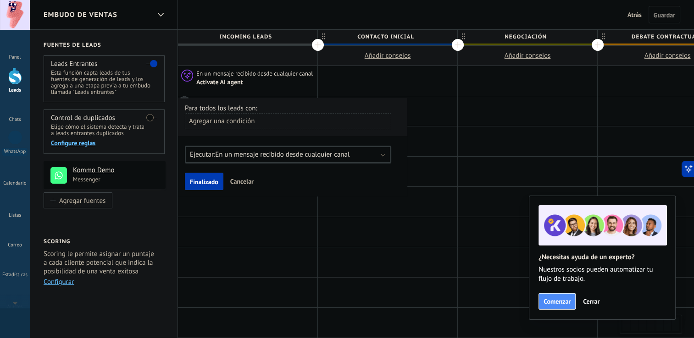
click at [262, 124] on div "Agregar una condición" at bounding box center [288, 121] width 206 height 16
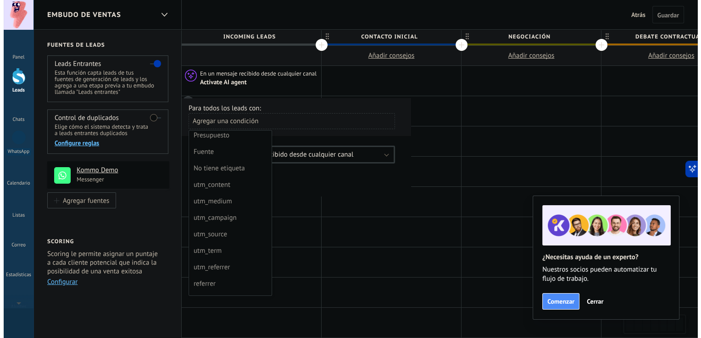
scroll to position [20, 0]
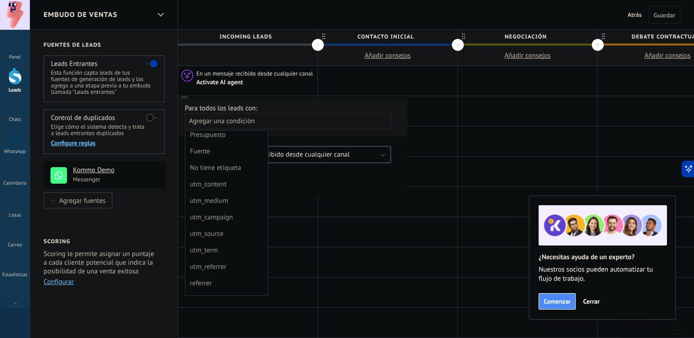
click at [235, 166] on div "No tiene etiqueta" at bounding box center [226, 168] width 72 height 13
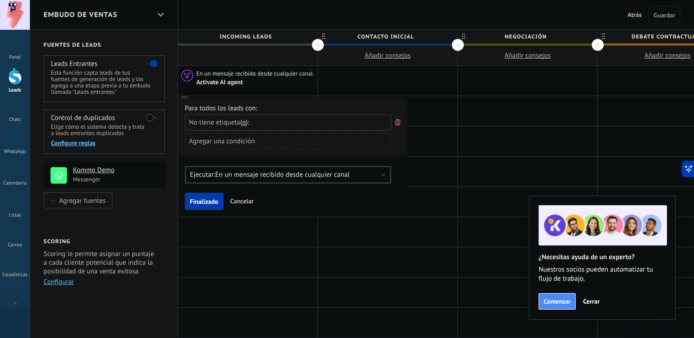
click at [280, 146] on div "Agregar una condición" at bounding box center [288, 141] width 206 height 16
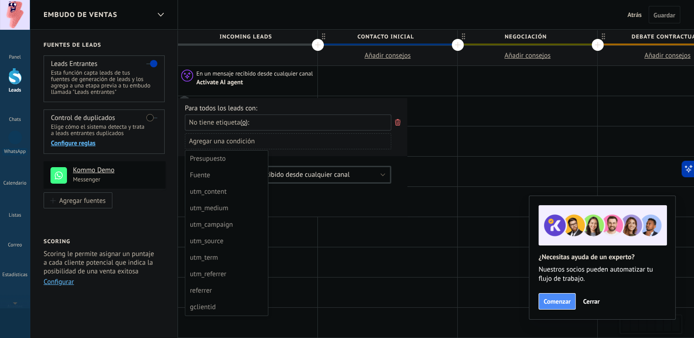
click at [294, 160] on div at bounding box center [292, 157] width 228 height 118
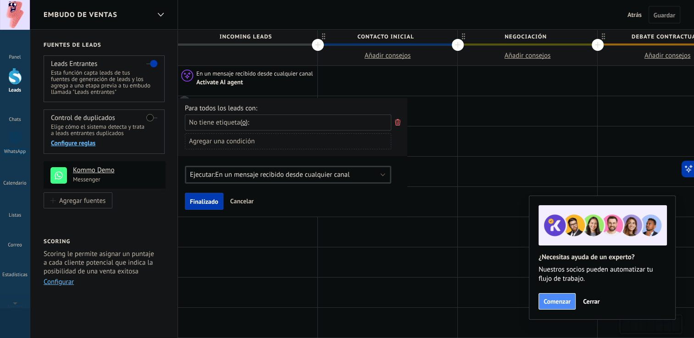
click at [313, 174] on span "En un mensaje recibido desde cualquier canal" at bounding box center [282, 175] width 134 height 9
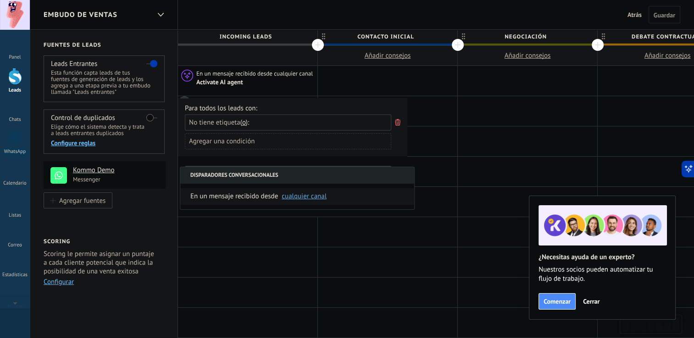
click at [334, 158] on div "Para todos los leads con: No tiene etiqueta y o o Agregar una condición Ejecuta…" at bounding box center [292, 157] width 229 height 119
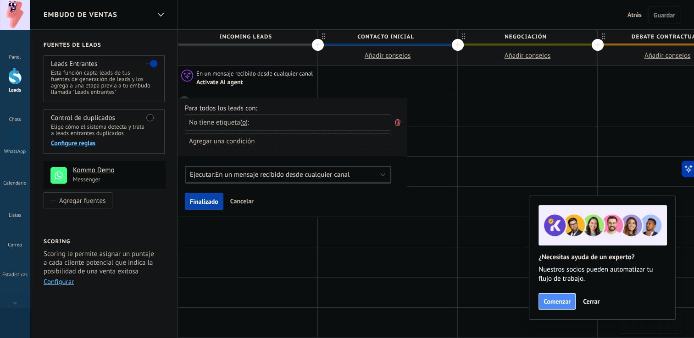
click at [201, 199] on span "Finalizado" at bounding box center [204, 202] width 28 height 6
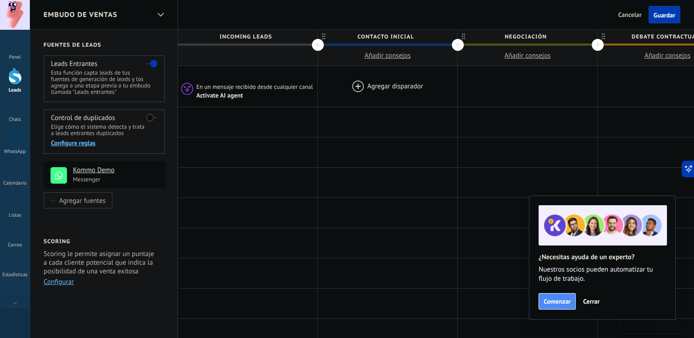
click at [356, 85] on div at bounding box center [387, 86] width 139 height 41
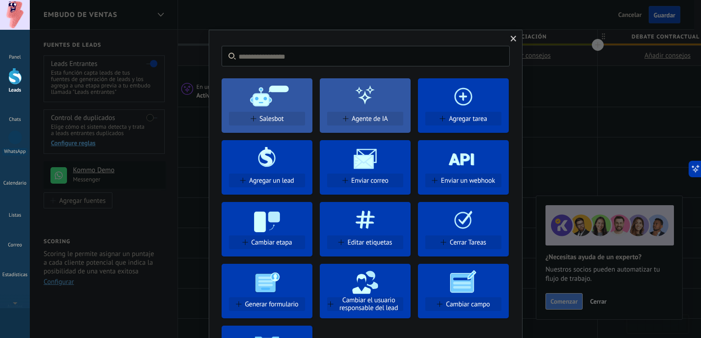
drag, startPoint x: 479, startPoint y: 38, endPoint x: 479, endPoint y: 8, distance: 29.4
click at [479, 8] on div "No hay resultados Salesbot Agente de IA Agregar tarea Agregar un lead Enviar co…" at bounding box center [365, 169] width 671 height 338
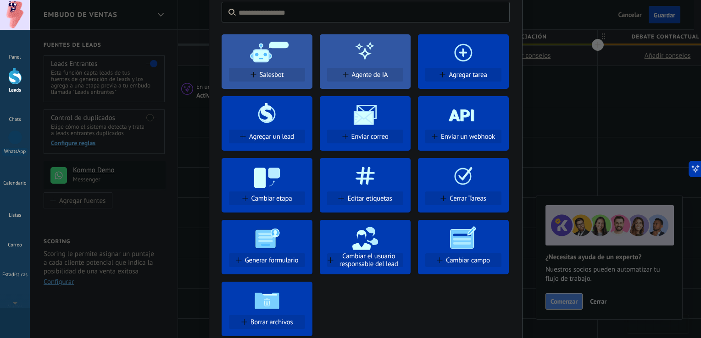
scroll to position [2, 0]
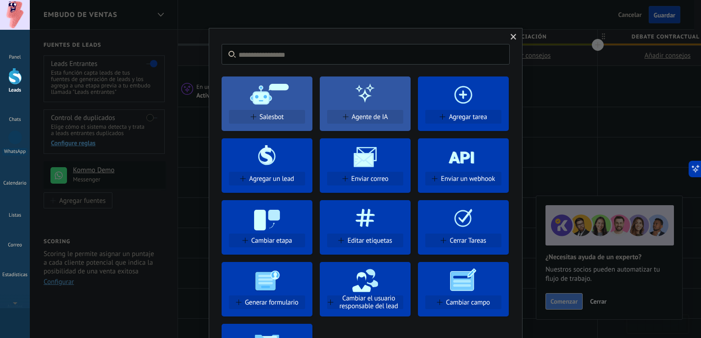
click at [646, 95] on div "No hay resultados Salesbot Agente de IA Agregar tarea Agregar un lead Enviar co…" at bounding box center [365, 169] width 671 height 338
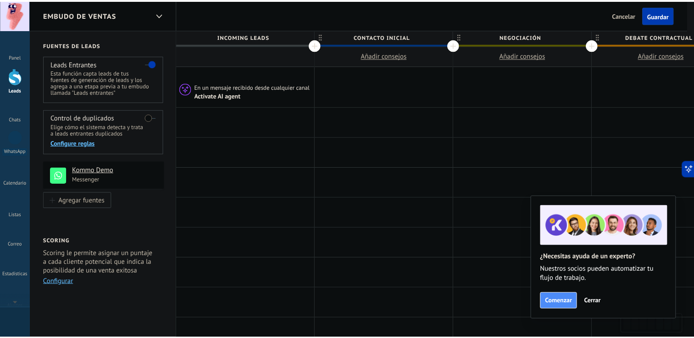
scroll to position [0, 0]
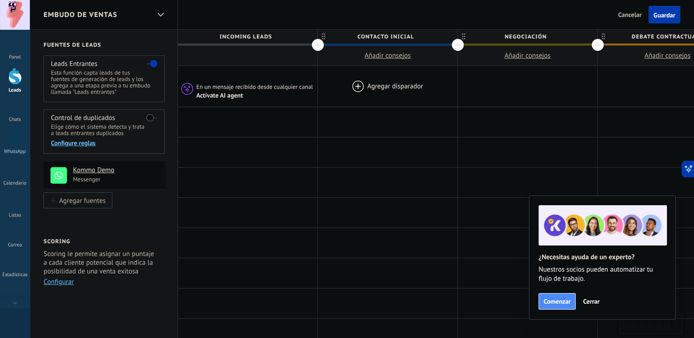
click at [382, 89] on div at bounding box center [387, 86] width 139 height 41
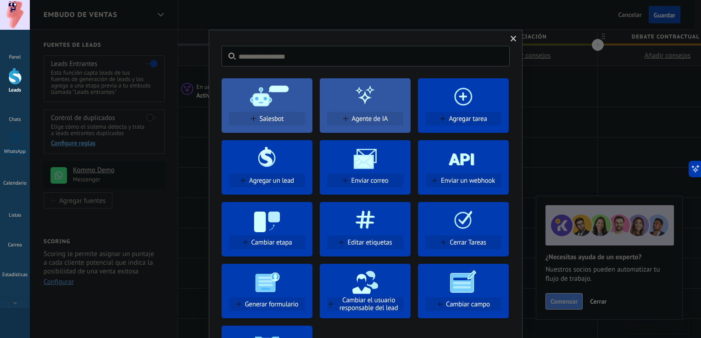
click at [592, 105] on div "No hay resultados Salesbot Agente de IA Agregar tarea Agregar un lead Enviar co…" at bounding box center [365, 169] width 671 height 338
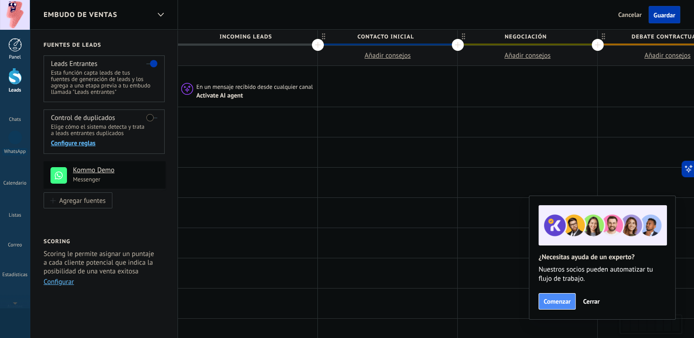
click at [18, 48] on div at bounding box center [15, 45] width 14 height 14
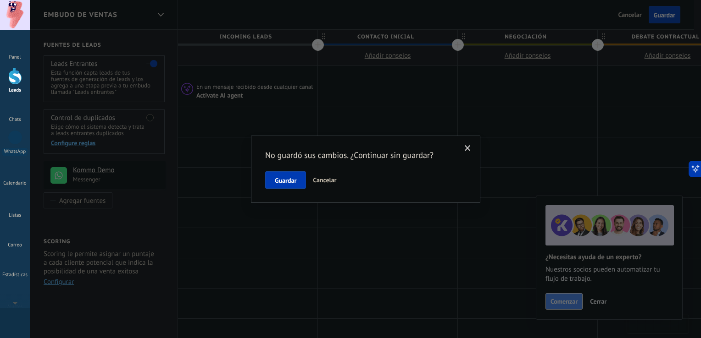
click at [316, 183] on span "Cancelar" at bounding box center [324, 180] width 23 height 8
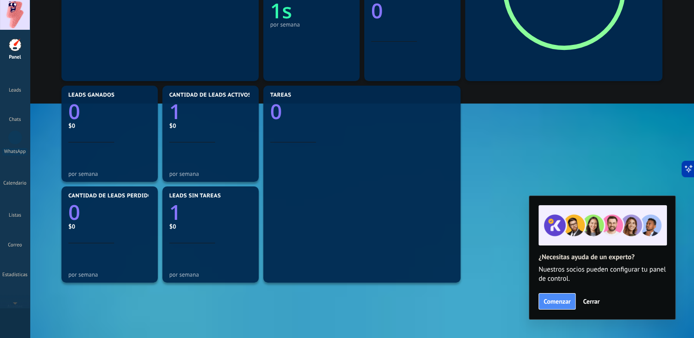
scroll to position [234, 0]
